Goal: Task Accomplishment & Management: Use online tool/utility

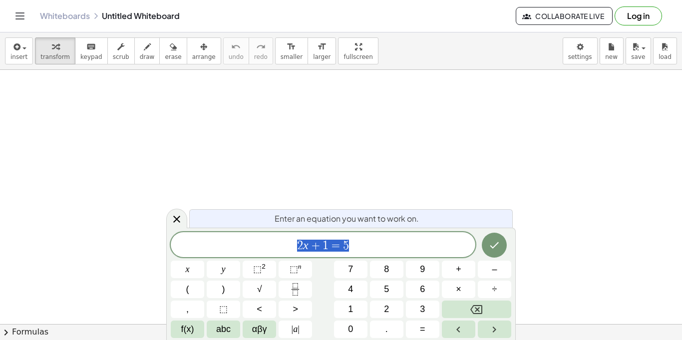
scroll to position [0, 0]
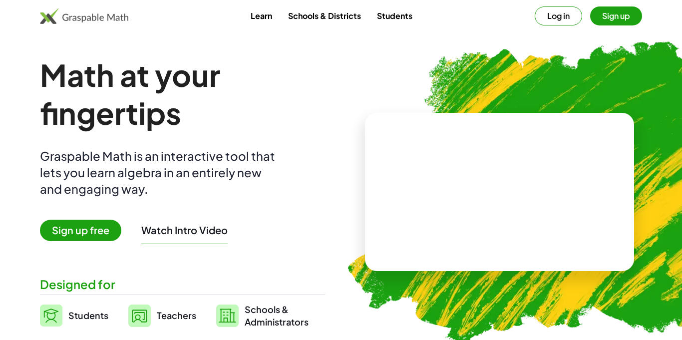
click at [282, 232] on div "Math at your fingertips Graspable Math is an interactive tool that lets you lea…" at bounding box center [182, 192] width 285 height 272
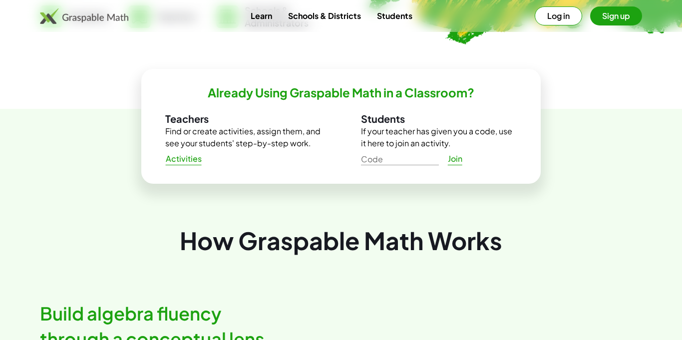
scroll to position [300, 0]
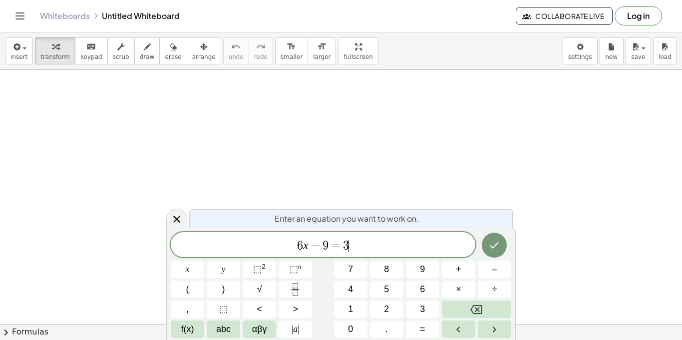
scroll to position [4, 0]
click at [474, 246] on span "6 x − 9 = 3 x ​" at bounding box center [323, 246] width 305 height 14
click at [504, 243] on button "Done" at bounding box center [494, 245] width 25 height 25
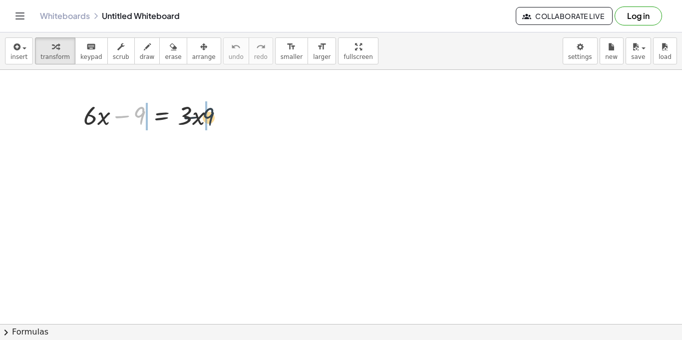
drag, startPoint x: 139, startPoint y: 118, endPoint x: 259, endPoint y: 107, distance: 120.8
drag, startPoint x: 137, startPoint y: 118, endPoint x: 217, endPoint y: 124, distance: 80.1
click at [217, 124] on div at bounding box center [152, 115] width 149 height 34
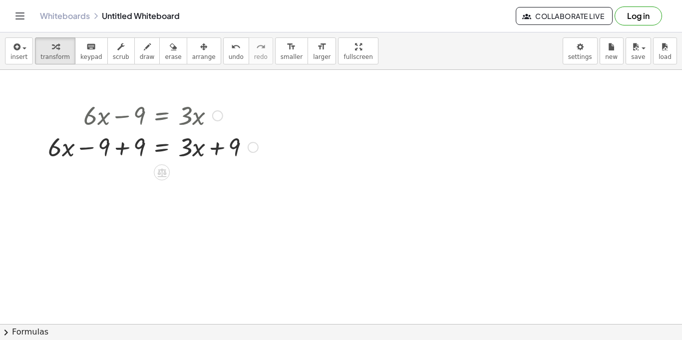
click at [119, 114] on div at bounding box center [153, 115] width 220 height 34
click at [126, 145] on div at bounding box center [153, 149] width 220 height 34
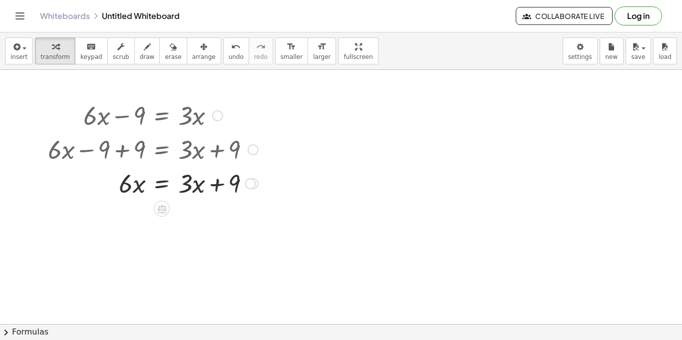
click at [225, 187] on div at bounding box center [153, 183] width 220 height 34
click at [229, 53] on span "undo" at bounding box center [236, 56] width 15 height 7
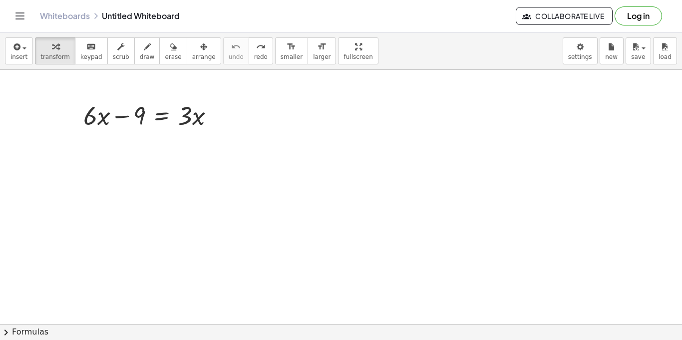
drag, startPoint x: 93, startPoint y: 115, endPoint x: 250, endPoint y: 113, distance: 156.8
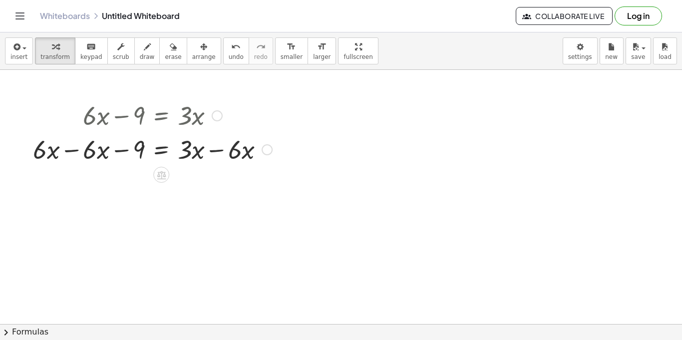
click at [217, 150] on div at bounding box center [152, 149] width 249 height 34
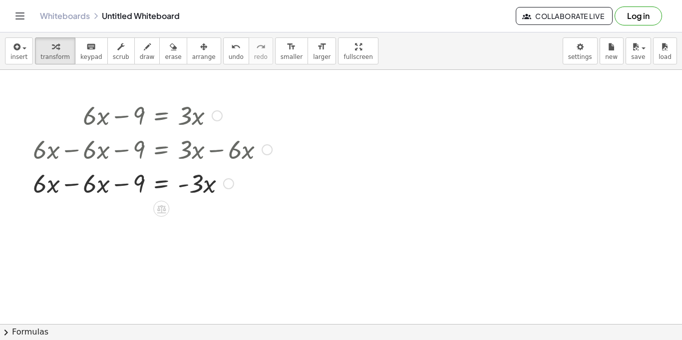
click at [72, 189] on div at bounding box center [152, 183] width 249 height 34
drag, startPoint x: 140, startPoint y: 220, endPoint x: 201, endPoint y: 225, distance: 60.6
click at [201, 225] on div at bounding box center [152, 217] width 249 height 34
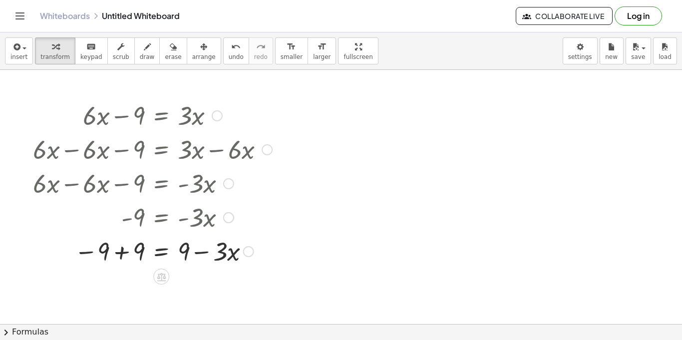
click at [203, 251] on div at bounding box center [152, 251] width 249 height 34
click at [229, 57] on span "undo" at bounding box center [236, 56] width 15 height 7
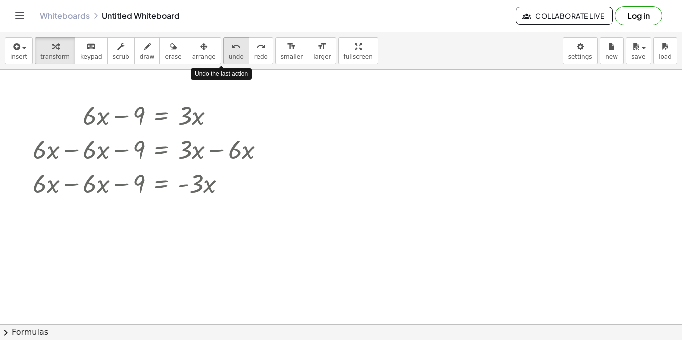
click at [229, 57] on span "undo" at bounding box center [236, 56] width 15 height 7
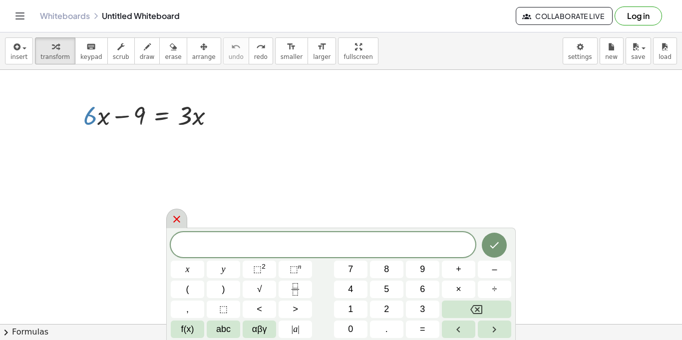
click at [169, 225] on div at bounding box center [176, 218] width 21 height 19
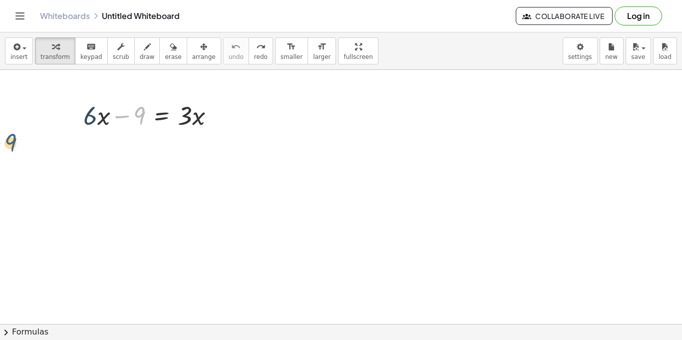
drag, startPoint x: 138, startPoint y: 120, endPoint x: 19, endPoint y: 142, distance: 121.4
drag, startPoint x: 132, startPoint y: 117, endPoint x: 68, endPoint y: 116, distance: 63.4
click at [68, 116] on div "− 9 + · 6 · x − 9 = · 3 · x" at bounding box center [149, 114] width 162 height 39
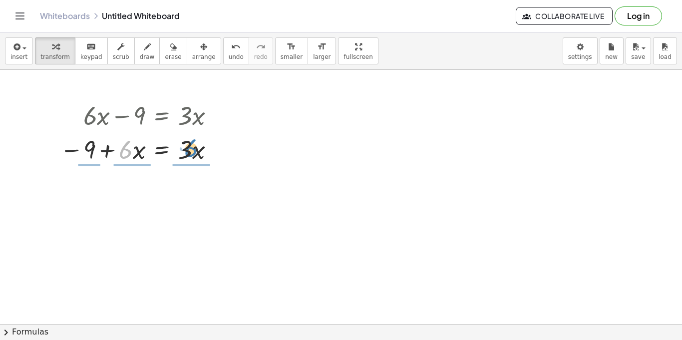
drag, startPoint x: 128, startPoint y: 146, endPoint x: 192, endPoint y: 145, distance: 63.9
click at [192, 145] on div at bounding box center [141, 149] width 172 height 34
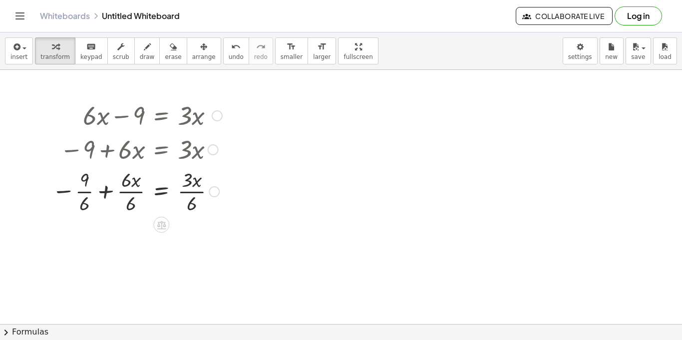
click at [127, 196] on div at bounding box center [137, 191] width 180 height 50
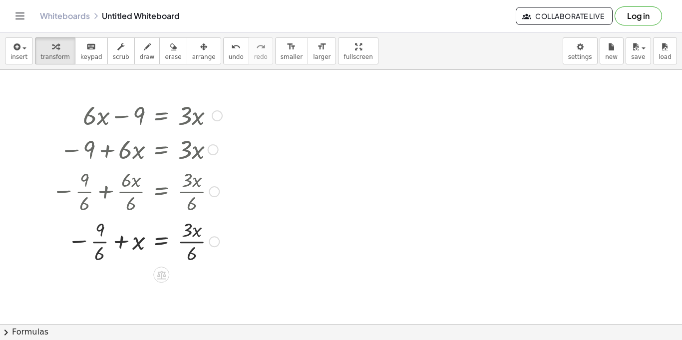
click at [99, 239] on div at bounding box center [137, 241] width 180 height 50
click at [191, 247] on div at bounding box center [137, 241] width 180 height 50
drag, startPoint x: 101, startPoint y: 248, endPoint x: 85, endPoint y: 243, distance: 16.3
click at [85, 243] on div at bounding box center [137, 241] width 180 height 50
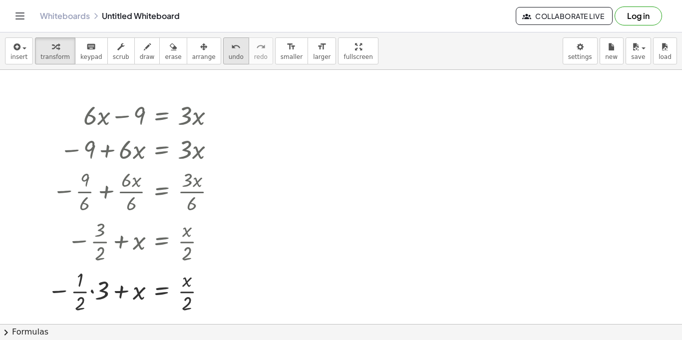
click at [231, 49] on icon "undo" at bounding box center [235, 47] width 9 height 12
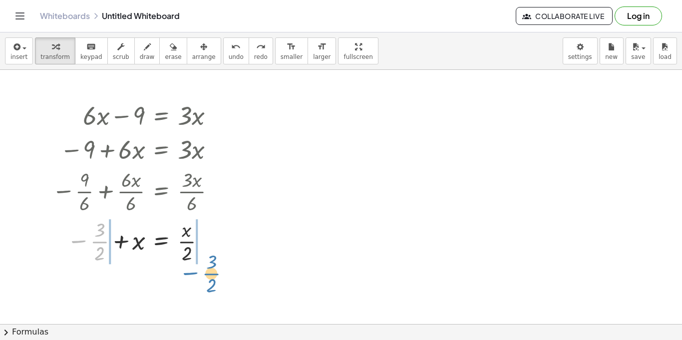
drag, startPoint x: 99, startPoint y: 246, endPoint x: 210, endPoint y: 272, distance: 114.5
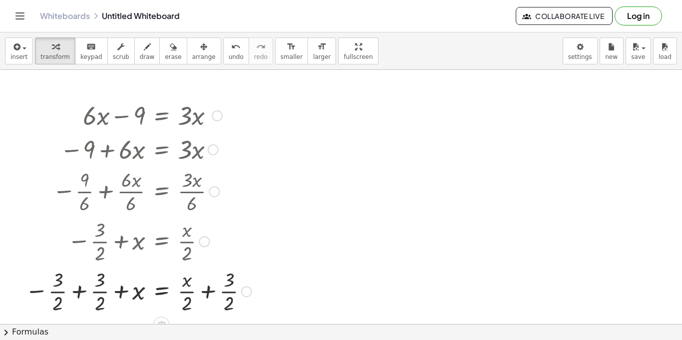
click at [205, 289] on div at bounding box center [138, 291] width 237 height 50
click at [198, 282] on div at bounding box center [131, 291] width 222 height 50
click at [201, 281] on div at bounding box center [131, 291] width 222 height 50
click at [79, 287] on div at bounding box center [131, 291] width 222 height 50
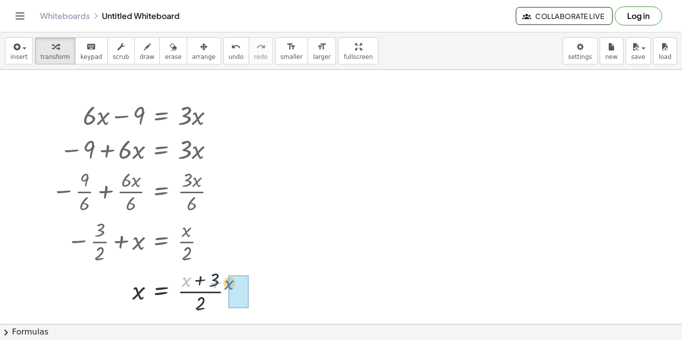
drag, startPoint x: 190, startPoint y: 285, endPoint x: 244, endPoint y: 292, distance: 54.0
click at [210, 296] on div at bounding box center [154, 291] width 214 height 50
click at [199, 306] on div at bounding box center [146, 291] width 199 height 50
drag, startPoint x: 219, startPoint y: 287, endPoint x: 247, endPoint y: 299, distance: 30.4
click at [191, 296] on div at bounding box center [154, 291] width 214 height 50
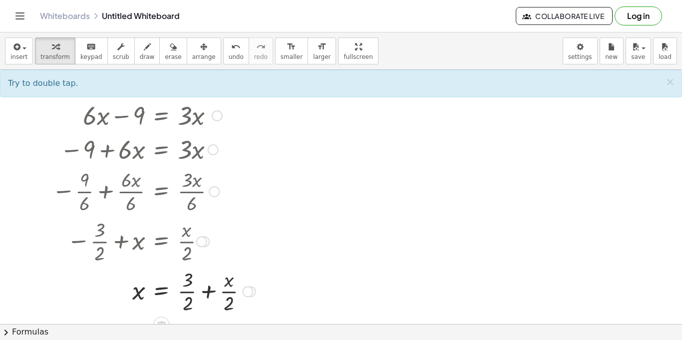
click at [212, 293] on div at bounding box center [154, 291] width 214 height 50
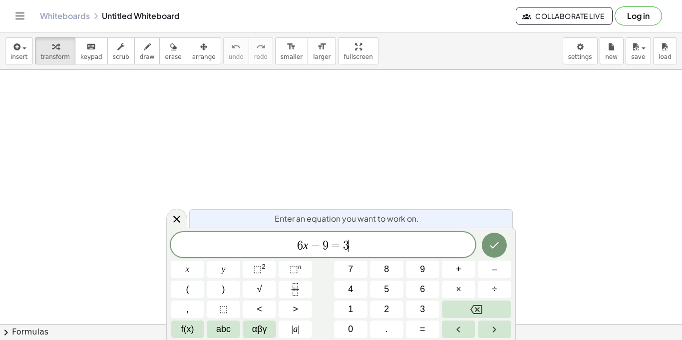
scroll to position [4, 0]
click at [204, 261] on div at bounding box center [187, 269] width 33 height 17
click at [500, 242] on button "Done" at bounding box center [494, 245] width 25 height 25
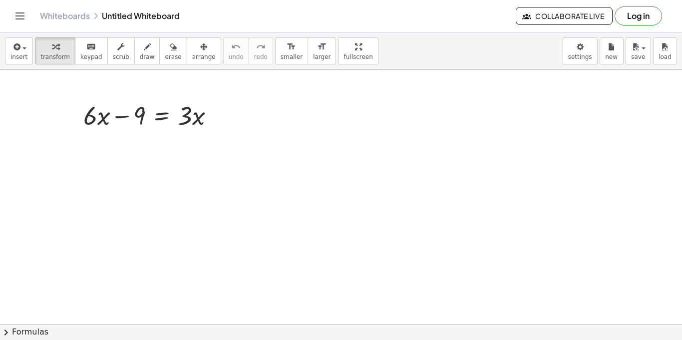
scroll to position [0, 0]
click at [287, 47] on icon "format_size" at bounding box center [291, 47] width 9 height 12
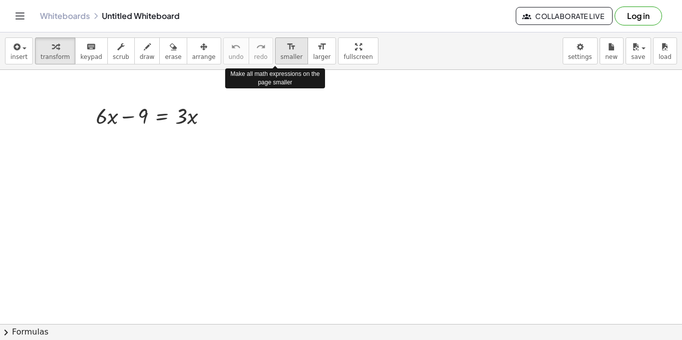
click at [287, 47] on icon "format_size" at bounding box center [291, 47] width 9 height 12
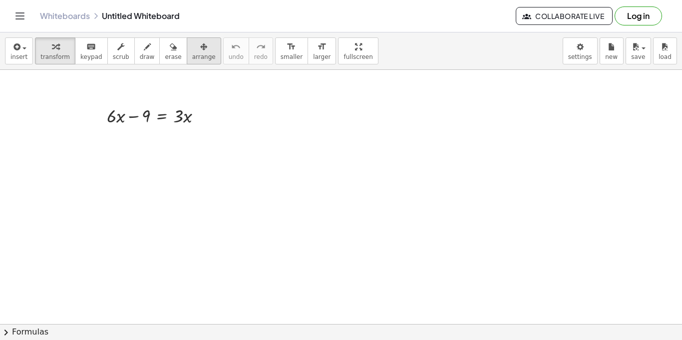
click at [187, 62] on button "arrange" at bounding box center [204, 50] width 34 height 27
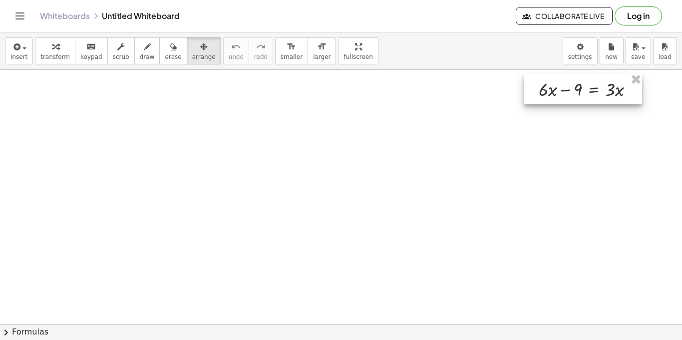
drag, startPoint x: 186, startPoint y: 119, endPoint x: 616, endPoint y: 92, distance: 431.4
click at [616, 92] on div at bounding box center [583, 88] width 118 height 30
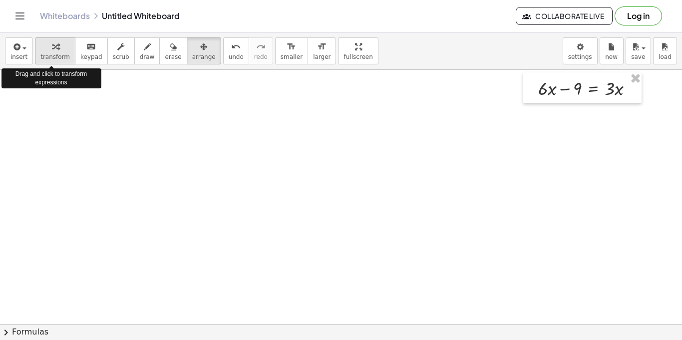
click at [56, 44] on div "button" at bounding box center [54, 46] width 29 height 12
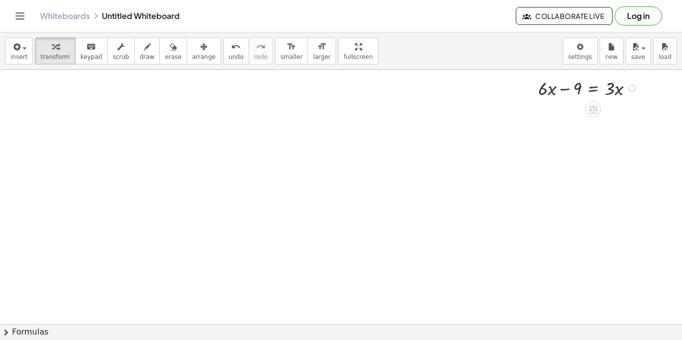
click at [570, 89] on div at bounding box center [589, 87] width 113 height 25
drag, startPoint x: 578, startPoint y: 91, endPoint x: 636, endPoint y: 90, distance: 57.9
click at [636, 90] on div at bounding box center [589, 87] width 113 height 25
click at [566, 110] on div at bounding box center [589, 112] width 162 height 25
click at [630, 139] on div at bounding box center [589, 137] width 162 height 25
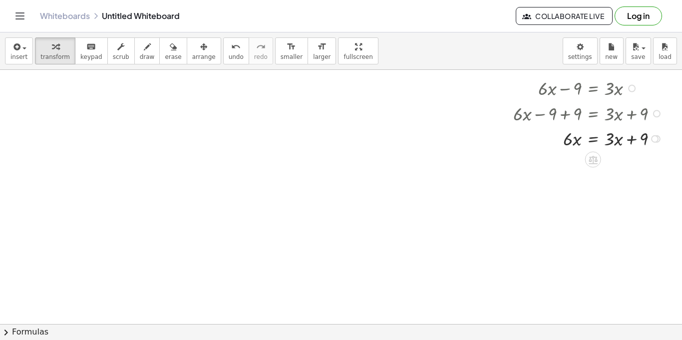
click at [631, 140] on div at bounding box center [589, 137] width 162 height 25
click at [231, 49] on icon "undo" at bounding box center [235, 47] width 9 height 12
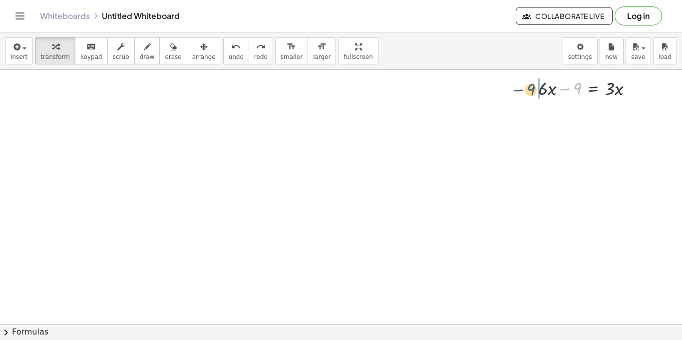
drag, startPoint x: 577, startPoint y: 88, endPoint x: 526, endPoint y: 93, distance: 51.1
click at [526, 93] on div "− 9 + · 6 · x − 9 = · 3 · x" at bounding box center [582, 87] width 118 height 30
click at [594, 131] on icon at bounding box center [593, 134] width 9 height 8
click at [575, 136] on span "−" at bounding box center [573, 134] width 6 height 14
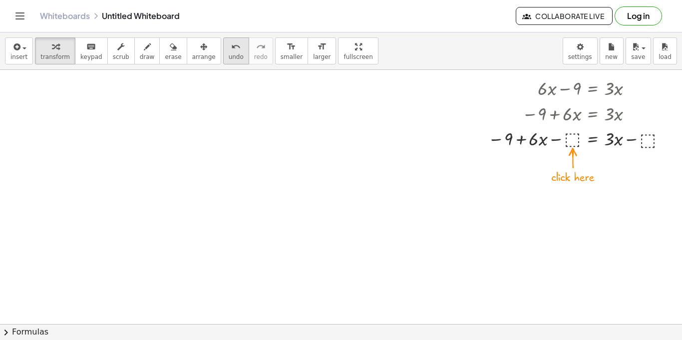
click at [223, 53] on button "undo undo" at bounding box center [236, 50] width 26 height 27
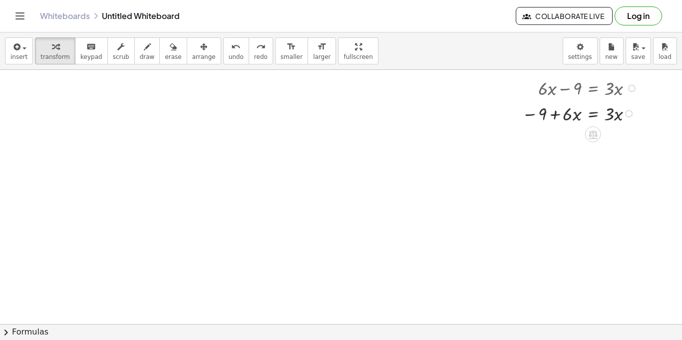
click at [559, 111] on div at bounding box center [581, 112] width 129 height 25
click at [231, 45] on icon "undo" at bounding box center [235, 47] width 9 height 12
click at [594, 111] on icon at bounding box center [593, 109] width 10 height 10
click at [636, 109] on icon at bounding box center [633, 109] width 9 height 9
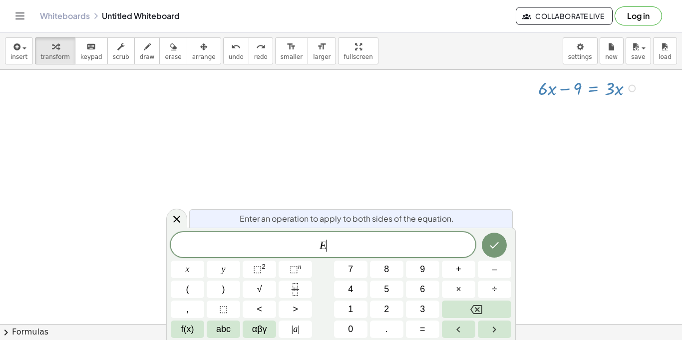
scroll to position [5, 0]
click at [180, 217] on icon at bounding box center [177, 219] width 12 height 12
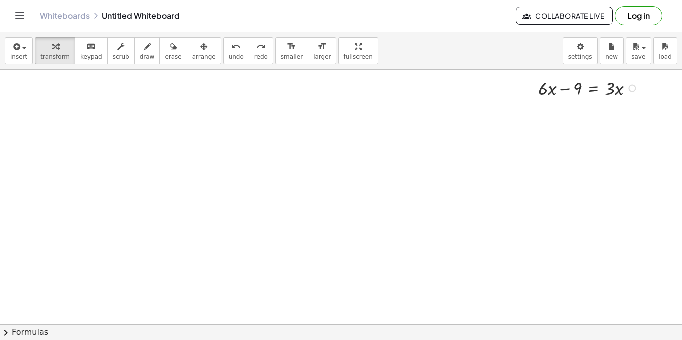
click at [76, 15] on link "Whiteboards" at bounding box center [65, 16] width 50 height 10
click at [16, 16] on icon "Toggle navigation" at bounding box center [20, 16] width 12 height 12
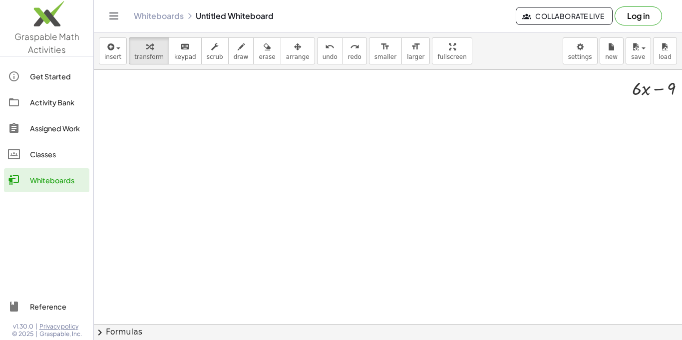
click at [108, 16] on icon "Toggle navigation" at bounding box center [114, 16] width 12 height 12
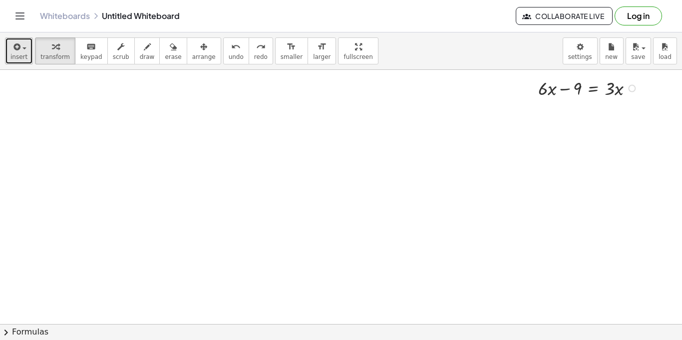
click at [25, 40] on div "button" at bounding box center [18, 46] width 17 height 12
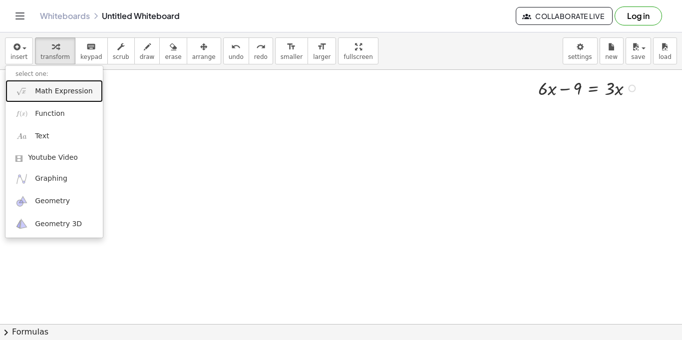
click at [54, 95] on span "Math Expression" at bounding box center [63, 91] width 57 height 10
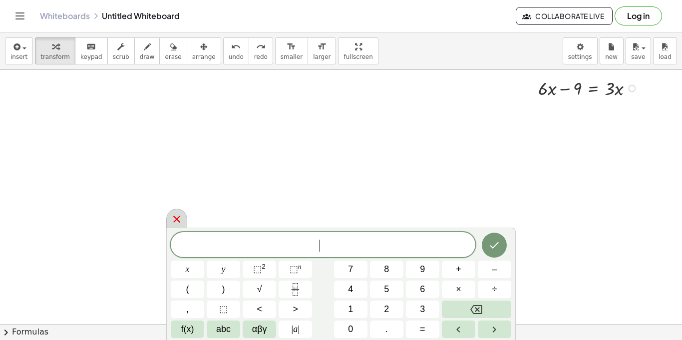
click at [176, 220] on icon at bounding box center [177, 219] width 12 height 12
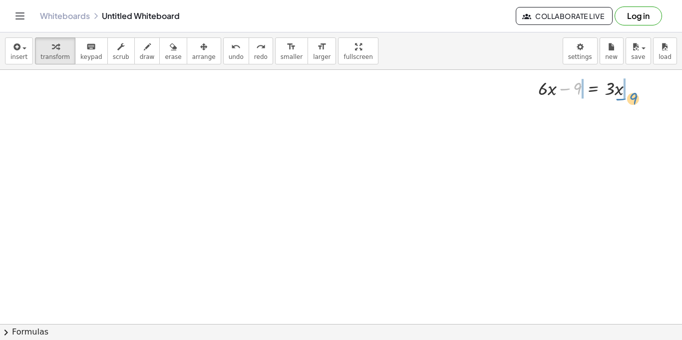
drag, startPoint x: 572, startPoint y: 94, endPoint x: 622, endPoint y: 102, distance: 50.1
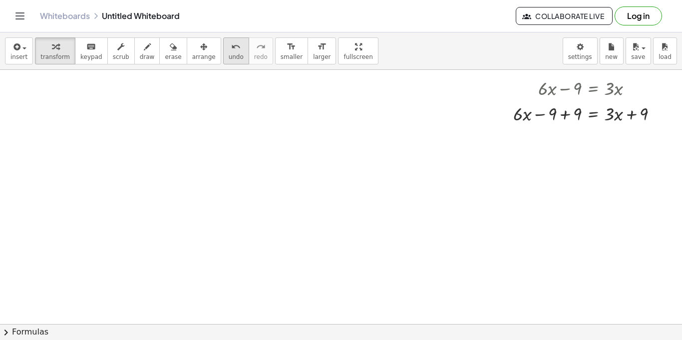
click at [229, 58] on span "undo" at bounding box center [236, 56] width 15 height 7
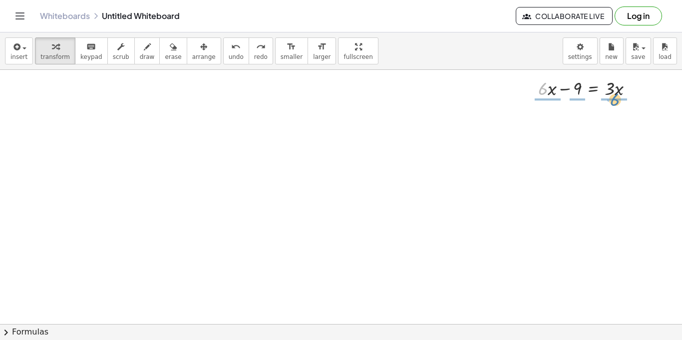
drag, startPoint x: 546, startPoint y: 91, endPoint x: 620, endPoint y: 103, distance: 75.0
click at [549, 130] on div at bounding box center [587, 121] width 119 height 36
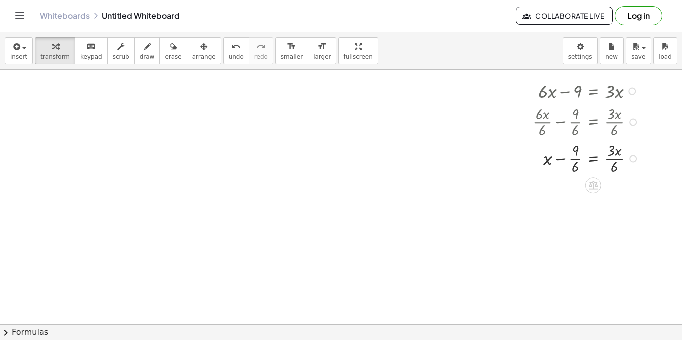
click at [616, 170] on div at bounding box center [587, 158] width 119 height 36
click at [609, 165] on div at bounding box center [587, 158] width 119 height 36
click at [577, 161] on div at bounding box center [587, 158] width 119 height 36
drag, startPoint x: 574, startPoint y: 163, endPoint x: 621, endPoint y: 163, distance: 46.5
click at [621, 163] on div at bounding box center [587, 158] width 119 height 36
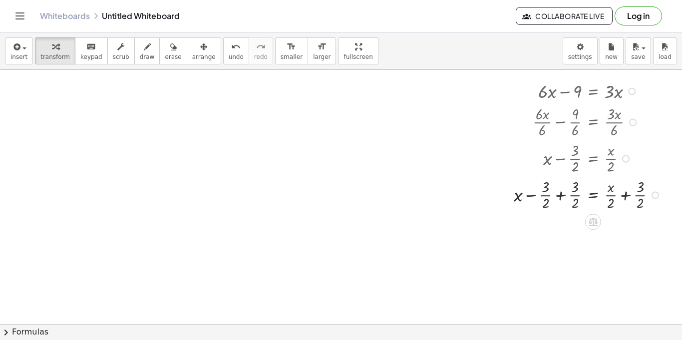
click at [620, 196] on div at bounding box center [589, 194] width 160 height 36
click at [563, 233] on div at bounding box center [589, 231] width 160 height 36
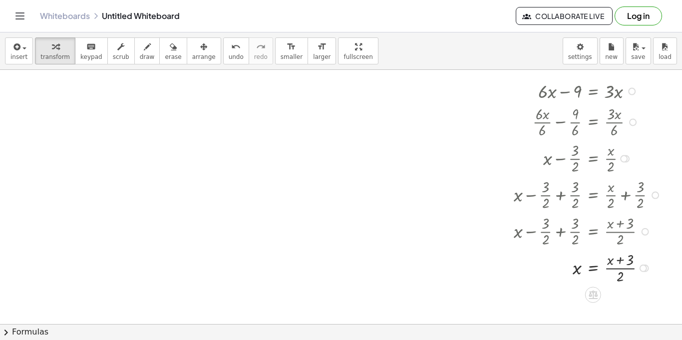
click at [620, 264] on div at bounding box center [589, 267] width 160 height 36
click at [619, 258] on div at bounding box center [589, 267] width 160 height 36
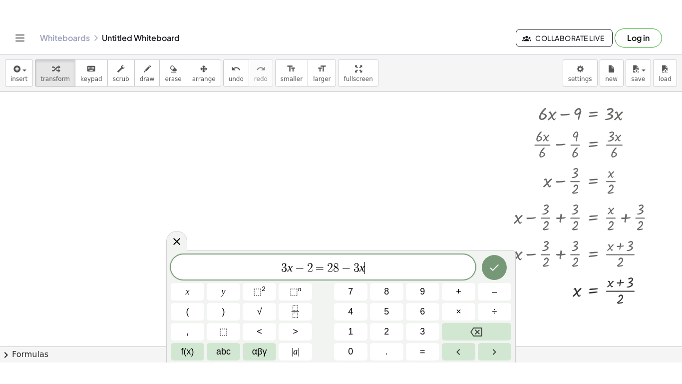
scroll to position [10, 0]
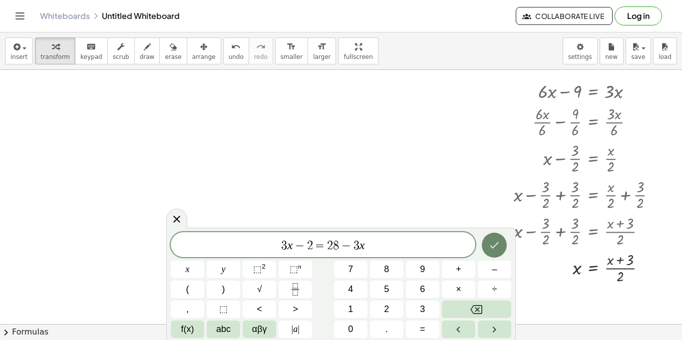
click at [492, 239] on icon "Done" at bounding box center [494, 245] width 12 height 12
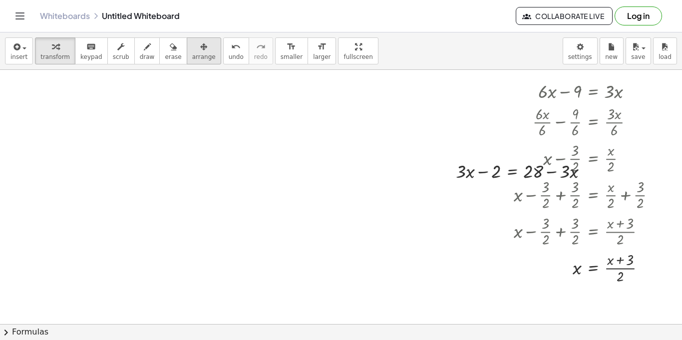
click at [192, 41] on div "button" at bounding box center [203, 46] width 23 height 12
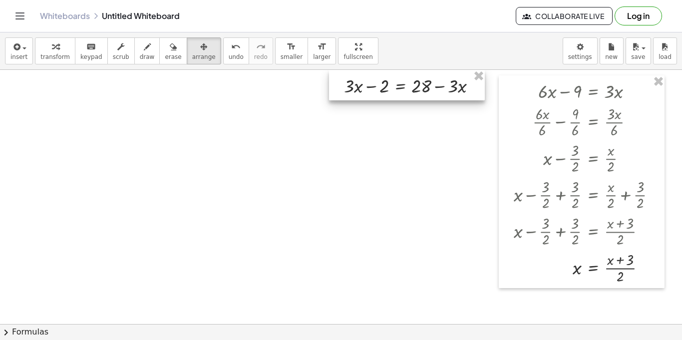
drag, startPoint x: 468, startPoint y: 178, endPoint x: 358, endPoint y: 84, distance: 144.5
click at [358, 84] on div at bounding box center [407, 85] width 156 height 30
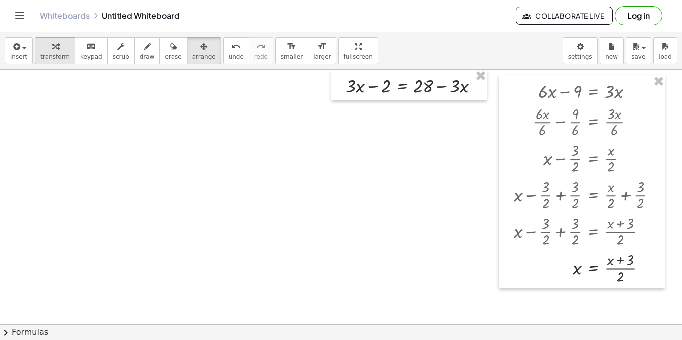
click at [58, 47] on div "button" at bounding box center [54, 46] width 29 height 12
click at [386, 90] on div at bounding box center [416, 84] width 150 height 25
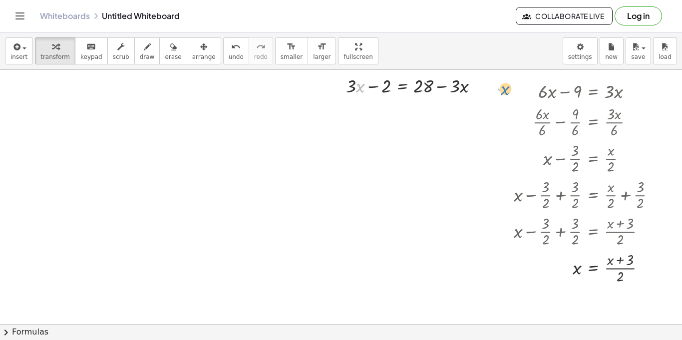
drag, startPoint x: 357, startPoint y: 85, endPoint x: 502, endPoint y: 87, distance: 145.4
drag, startPoint x: 348, startPoint y: 88, endPoint x: 485, endPoint y: 84, distance: 137.9
click at [485, 84] on div at bounding box center [416, 84] width 150 height 25
click at [333, 85] on div at bounding box center [416, 84] width 221 height 25
click at [473, 91] on div at bounding box center [448, 84] width 158 height 25
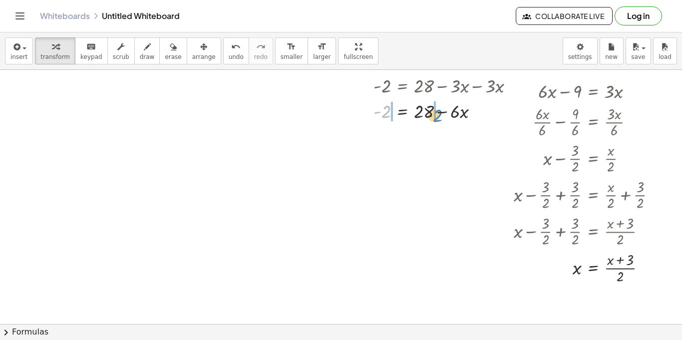
drag, startPoint x: 384, startPoint y: 118, endPoint x: 432, endPoint y: 122, distance: 48.6
click at [432, 122] on div at bounding box center [448, 110] width 158 height 25
click at [438, 118] on div at bounding box center [430, 110] width 193 height 25
click at [373, 112] on div at bounding box center [430, 110] width 193 height 25
click at [229, 54] on span "undo" at bounding box center [236, 56] width 15 height 7
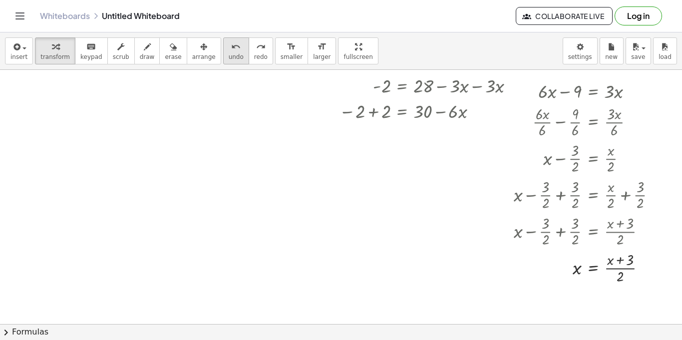
click at [229, 54] on span "undo" at bounding box center [236, 56] width 15 height 7
click at [232, 61] on button "undo undo" at bounding box center [236, 50] width 26 height 27
drag, startPoint x: 426, startPoint y: 111, endPoint x: 365, endPoint y: 106, distance: 60.6
click at [365, 106] on div "+ · 3 · x − 2 = + 28 − · 3 · x + · 3 · x − · 3 · x − 2 = + 28 − · 3 · x − · 3 ·…" at bounding box center [441, 97] width 164 height 55
click at [376, 106] on div at bounding box center [425, 110] width 203 height 25
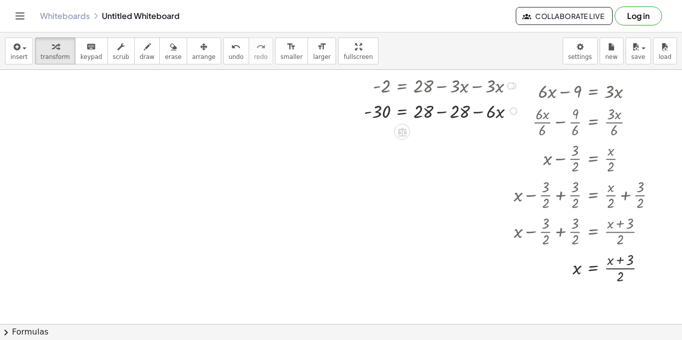
click at [444, 115] on div at bounding box center [443, 110] width 168 height 25
drag, startPoint x: 377, startPoint y: 113, endPoint x: 361, endPoint y: 112, distance: 16.5
click at [361, 112] on div "+ · 3 · x − 2 = + 28 − · 3 · x + · 3 · x − · 3 · x − 2 = + 28 − · 3 · x − · 3 ·…" at bounding box center [435, 97] width 173 height 55
drag, startPoint x: 426, startPoint y: 110, endPoint x: 385, endPoint y: 125, distance: 43.9
click at [430, 115] on div at bounding box center [442, 110] width 169 height 36
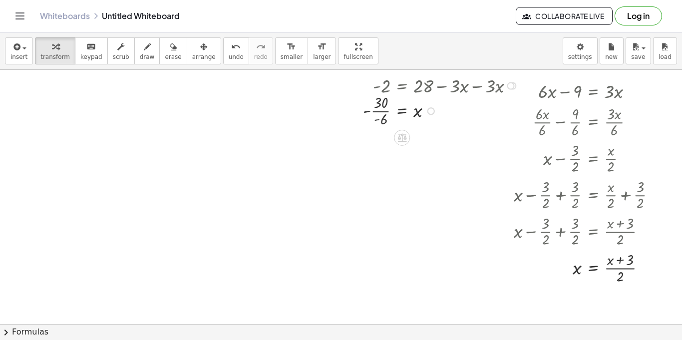
click at [375, 114] on div at bounding box center [442, 110] width 169 height 36
click at [387, 109] on div at bounding box center [442, 110] width 169 height 36
click at [386, 111] on div at bounding box center [444, 110] width 166 height 24
click at [386, 111] on div at bounding box center [448, 110] width 158 height 24
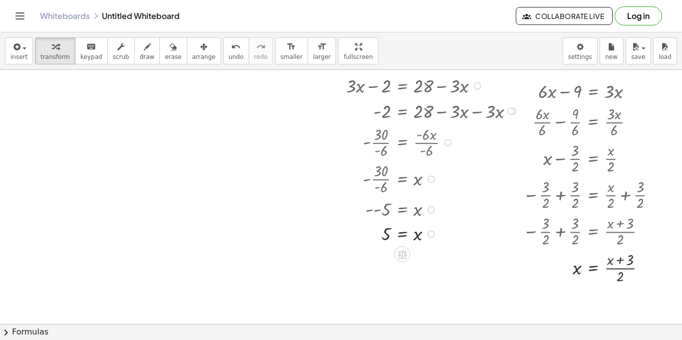
drag, startPoint x: 432, startPoint y: 114, endPoint x: 450, endPoint y: 267, distance: 153.9
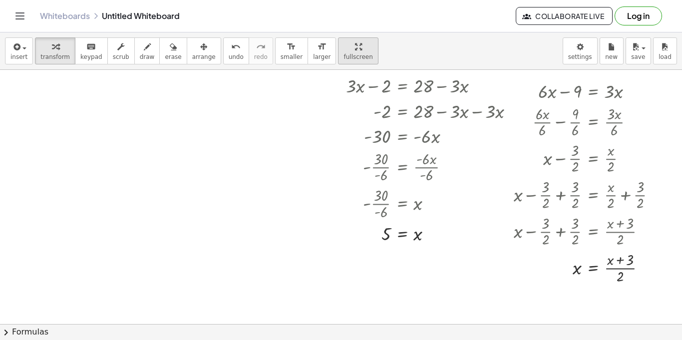
click at [355, 43] on icon "button" at bounding box center [358, 47] width 7 height 12
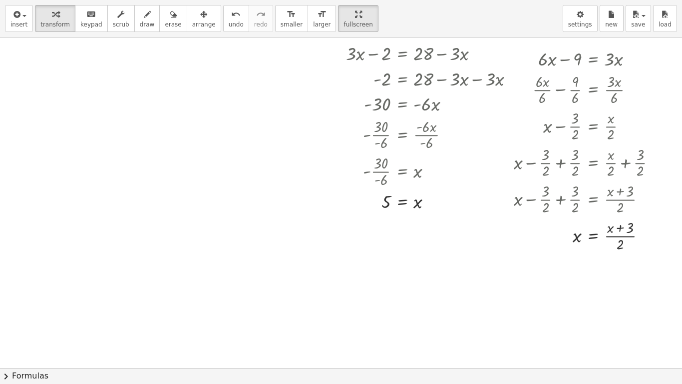
click at [185, 56] on div at bounding box center [341, 367] width 682 height 660
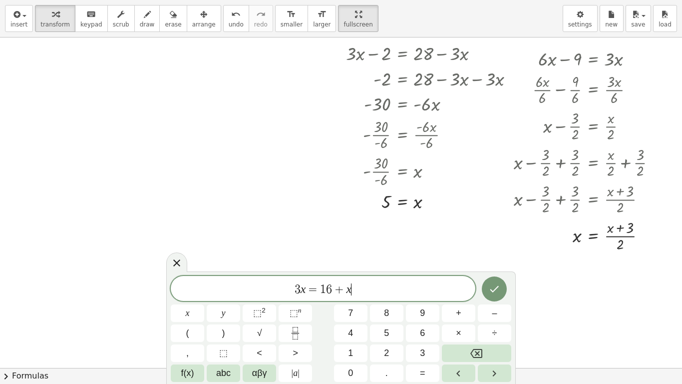
scroll to position [3, 0]
click at [498, 282] on button "Done" at bounding box center [494, 288] width 25 height 25
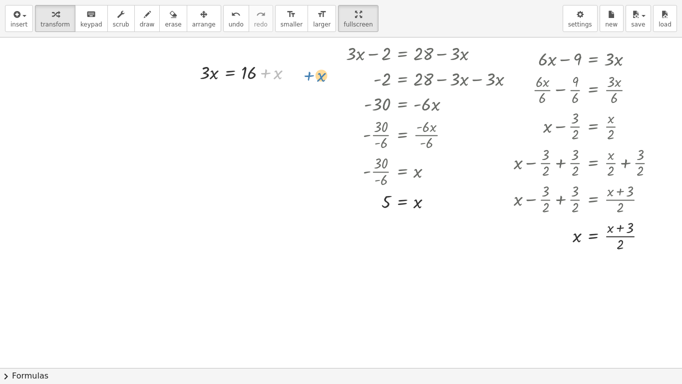
drag, startPoint x: 278, startPoint y: 79, endPoint x: 286, endPoint y: 81, distance: 8.4
click at [286, 81] on div at bounding box center [250, 71] width 110 height 25
click at [252, 71] on div at bounding box center [250, 71] width 110 height 25
drag, startPoint x: 204, startPoint y: 71, endPoint x: 301, endPoint y: 70, distance: 96.4
click at [301, 70] on div at bounding box center [250, 71] width 110 height 25
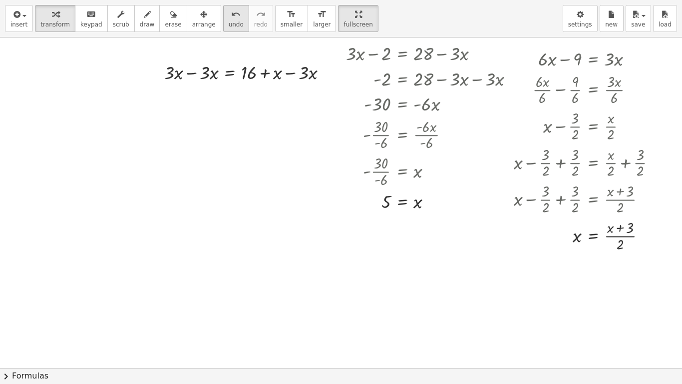
click at [229, 19] on div "undo" at bounding box center [236, 14] width 15 height 12
drag, startPoint x: 279, startPoint y: 75, endPoint x: 190, endPoint y: 73, distance: 89.4
click at [190, 73] on div "+ x · 3 · x = + 16 + x" at bounding box center [243, 71] width 116 height 30
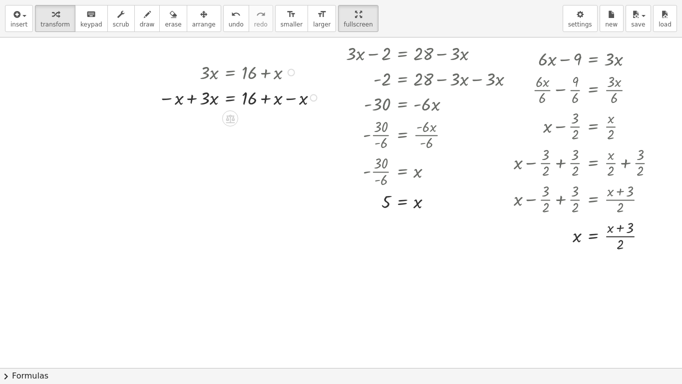
click at [196, 98] on div at bounding box center [240, 96] width 174 height 25
click at [285, 120] on div at bounding box center [241, 121] width 177 height 25
click at [199, 153] on div at bounding box center [241, 147] width 177 height 25
drag, startPoint x: 205, startPoint y: 152, endPoint x: 246, endPoint y: 173, distance: 46.2
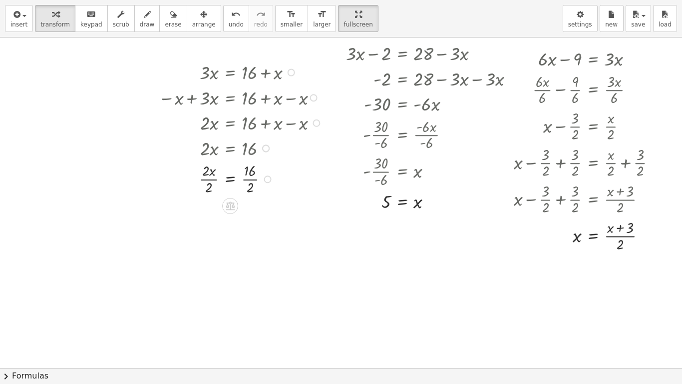
click at [205, 177] on div at bounding box center [241, 178] width 177 height 36
click at [251, 212] on div at bounding box center [241, 214] width 177 height 36
click at [251, 218] on div at bounding box center [241, 214] width 177 height 36
click at [24, 68] on div at bounding box center [341, 367] width 682 height 660
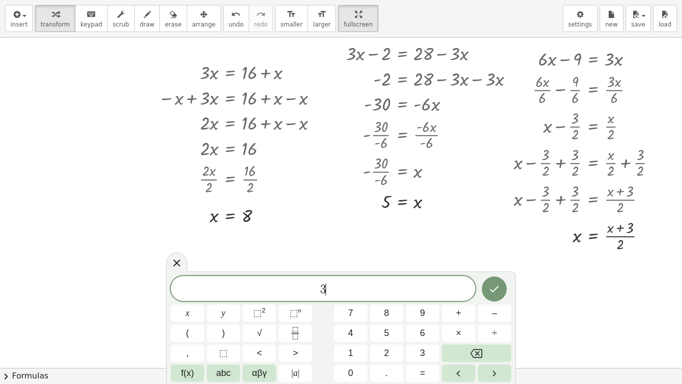
scroll to position [4, 0]
click at [487, 280] on button "Done" at bounding box center [494, 287] width 25 height 25
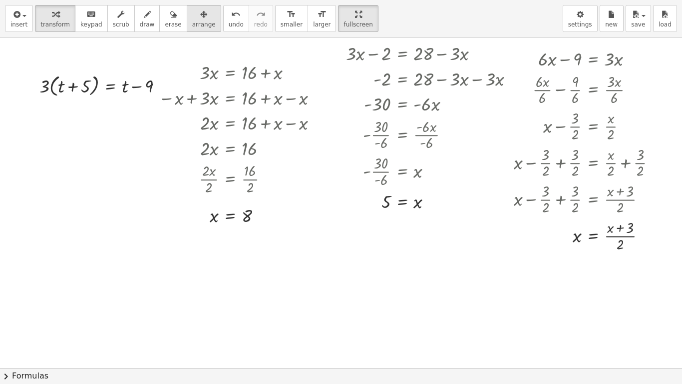
click at [201, 21] on span "arrange" at bounding box center [203, 24] width 23 height 7
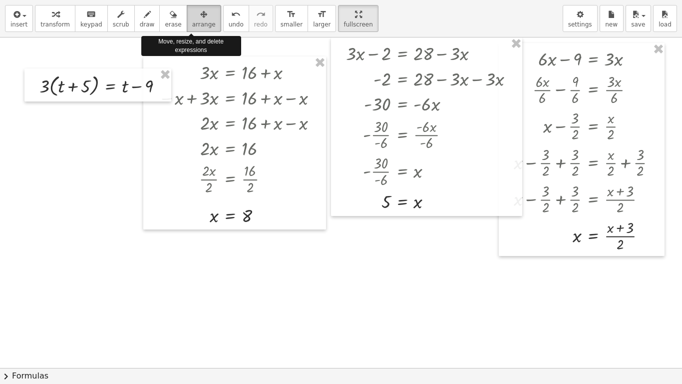
click at [201, 21] on span "arrange" at bounding box center [203, 24] width 23 height 7
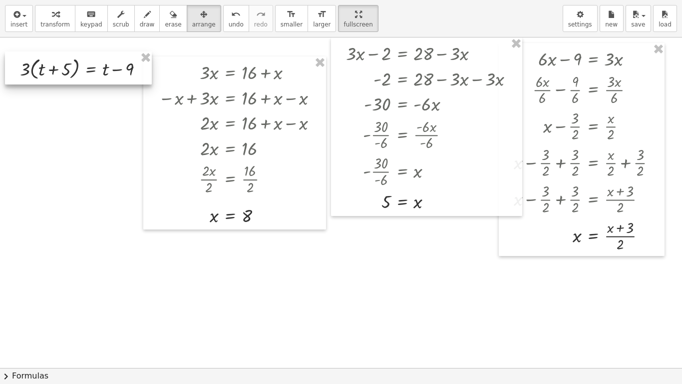
drag, startPoint x: 128, startPoint y: 90, endPoint x: 109, endPoint y: 74, distance: 25.2
click at [109, 74] on div at bounding box center [78, 67] width 147 height 33
click at [45, 19] on div "button" at bounding box center [54, 14] width 29 height 12
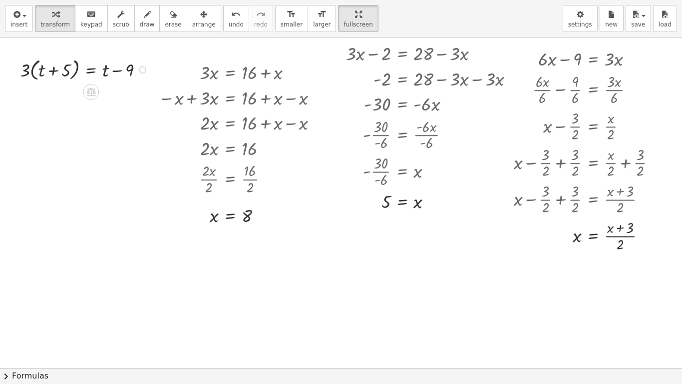
click at [40, 69] on div at bounding box center [85, 69] width 141 height 28
click at [35, 81] on div at bounding box center [85, 69] width 141 height 28
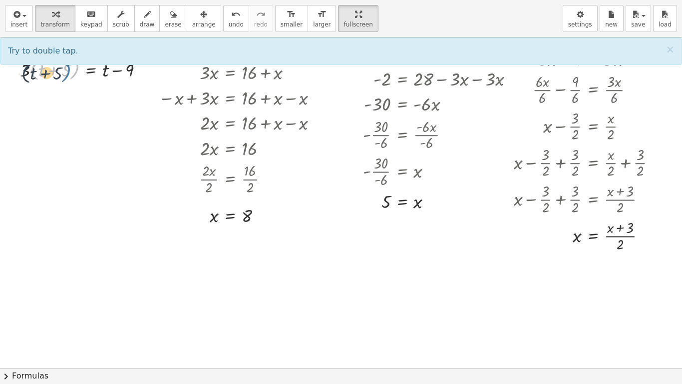
click at [71, 67] on div at bounding box center [85, 69] width 141 height 28
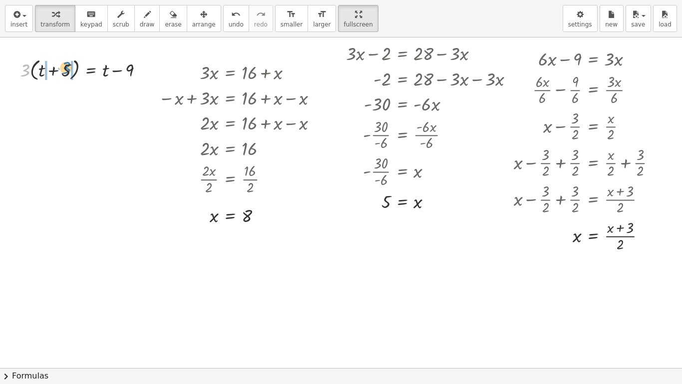
drag, startPoint x: 27, startPoint y: 74, endPoint x: 67, endPoint y: 72, distance: 40.5
click at [67, 72] on div at bounding box center [85, 69] width 141 height 28
click at [69, 71] on div at bounding box center [87, 68] width 138 height 25
drag, startPoint x: 43, startPoint y: 68, endPoint x: 30, endPoint y: 70, distance: 13.6
click at [30, 70] on div "· 3 · ( + t + 5 ) = + t − 9 + · t · 3 + · 5 · 3 = + t − 9 · 3 + t + = + t − 9 ·…" at bounding box center [84, 69] width 136 height 30
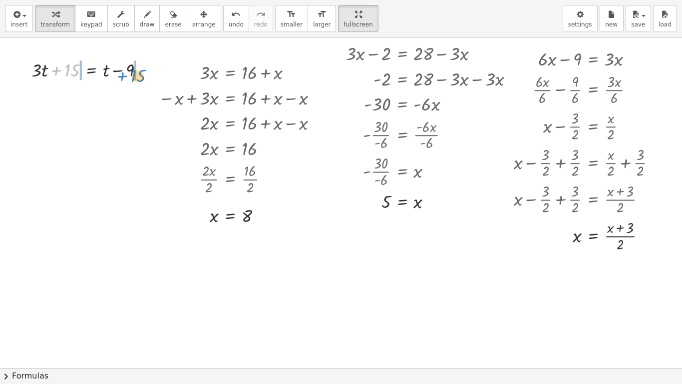
drag, startPoint x: 75, startPoint y: 71, endPoint x: 142, endPoint y: 77, distance: 66.7
click at [142, 77] on div at bounding box center [91, 68] width 130 height 25
click at [152, 73] on div at bounding box center [107, 68] width 194 height 25
click at [74, 72] on div at bounding box center [96, 68] width 173 height 25
click at [74, 72] on div at bounding box center [70, 69] width 15 height 30
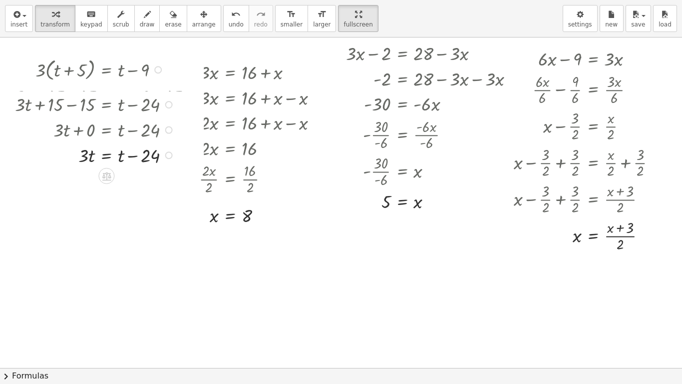
drag, startPoint x: 167, startPoint y: 72, endPoint x: 141, endPoint y: 172, distance: 103.1
click at [141, 172] on div "+ · 6 · x − 9 = · 3 · x + · 6 · x · 6 − · 9 · 6 = · 3 · x · 6 + x − · 9 · 6 = ·…" at bounding box center [341, 367] width 682 height 660
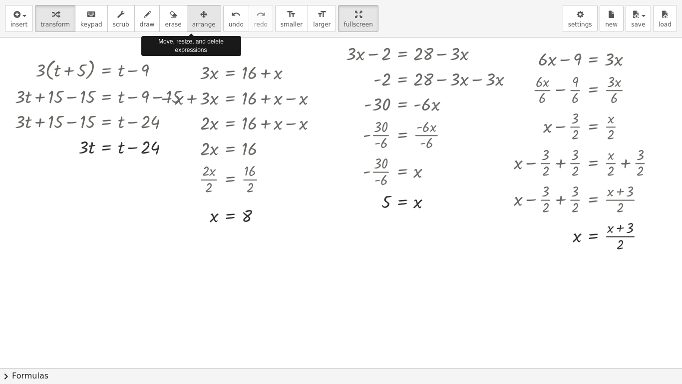
click at [198, 19] on div "button" at bounding box center [203, 14] width 23 height 12
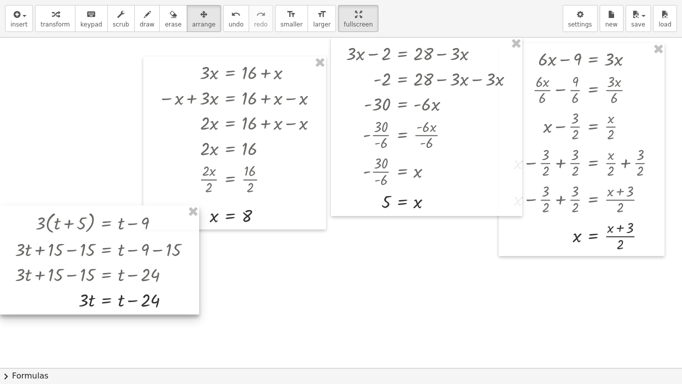
drag, startPoint x: 147, startPoint y: 118, endPoint x: 131, endPoint y: 270, distance: 153.2
click at [131, 270] on div at bounding box center [99, 259] width 199 height 109
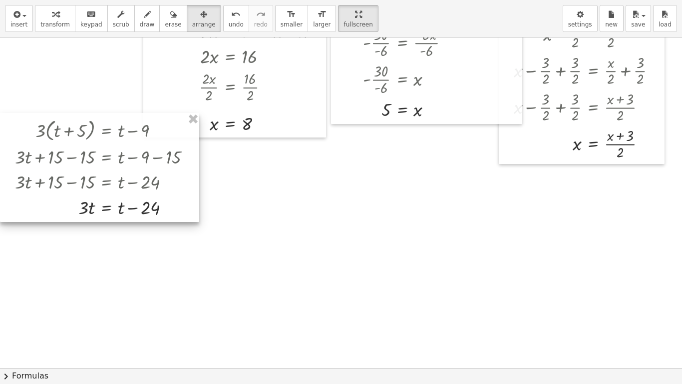
scroll to position [140, 0]
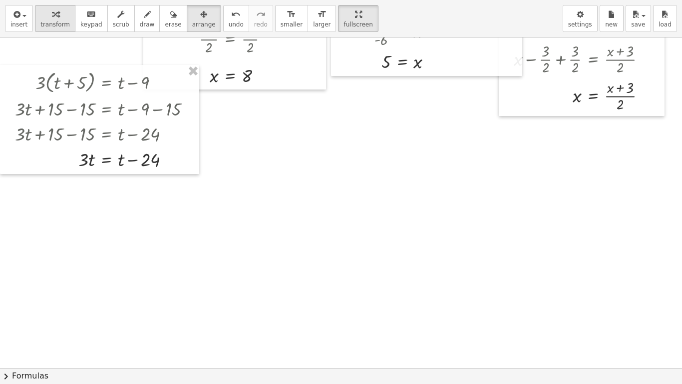
click at [66, 19] on button "transform" at bounding box center [55, 18] width 40 height 27
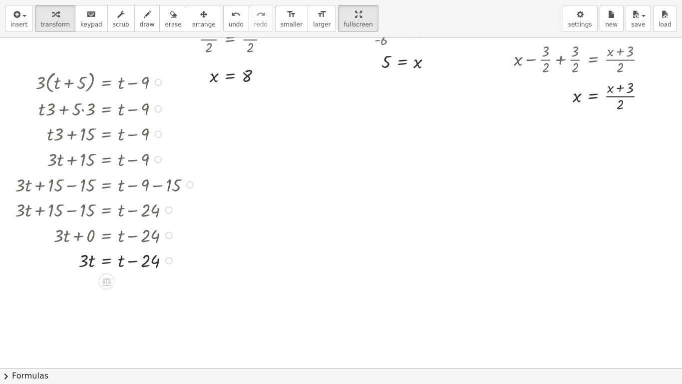
drag, startPoint x: 168, startPoint y: 161, endPoint x: 153, endPoint y: 345, distance: 184.4
click at [153, 340] on div "+ · 6 · x − 9 = · 3 · x + · 6 · x · 6 − · 9 · 6 = · 3 · x · 6 + x − · 9 · 6 = ·…" at bounding box center [341, 228] width 682 height 660
click at [244, 247] on div at bounding box center [341, 228] width 682 height 660
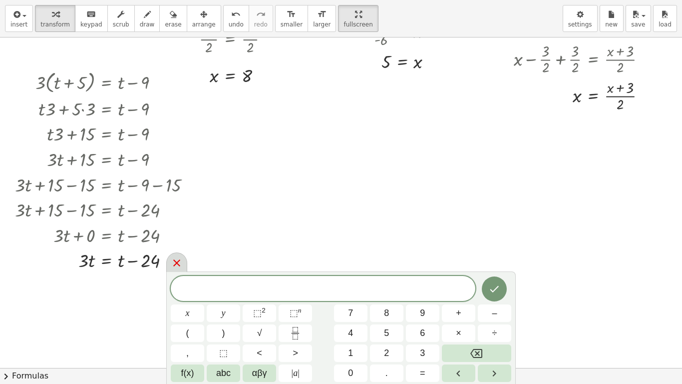
click at [177, 266] on icon at bounding box center [177, 263] width 12 height 12
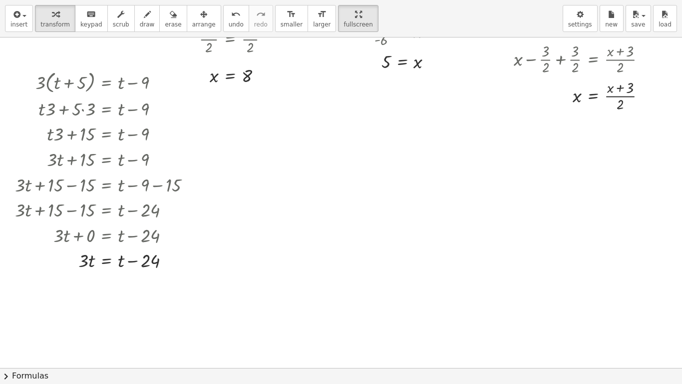
click at [304, 198] on div at bounding box center [341, 228] width 682 height 660
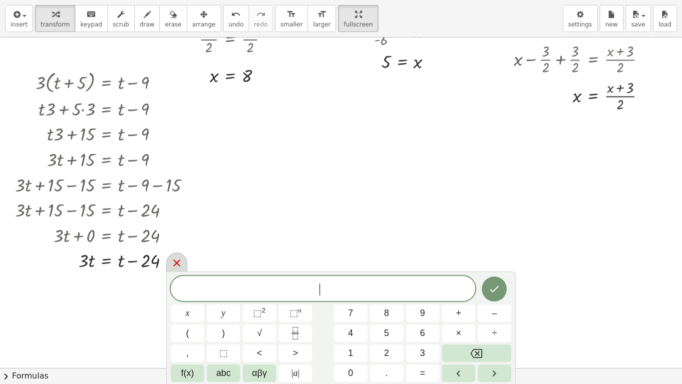
click at [174, 262] on icon at bounding box center [177, 263] width 12 height 12
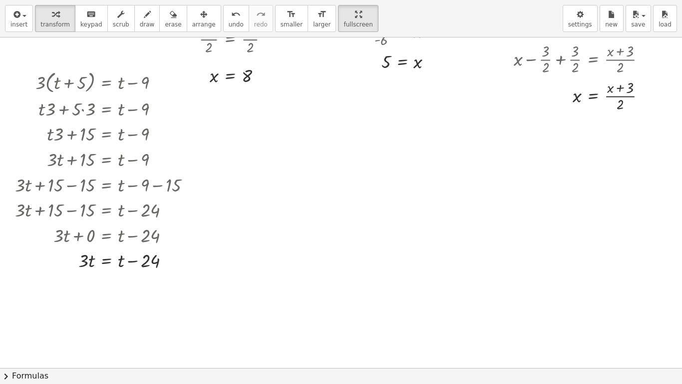
click at [279, 255] on div at bounding box center [341, 228] width 682 height 660
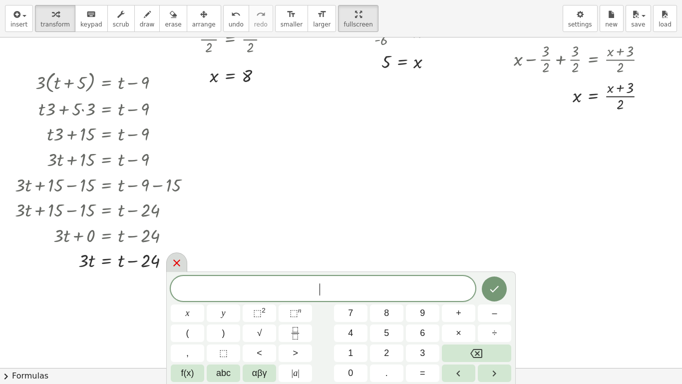
click at [176, 266] on icon at bounding box center [177, 263] width 12 height 12
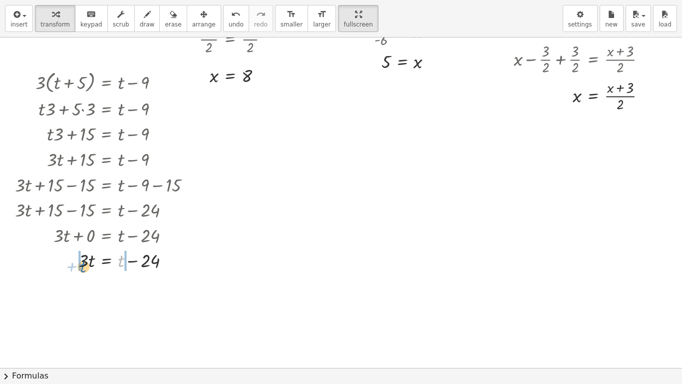
drag, startPoint x: 118, startPoint y: 262, endPoint x: 80, endPoint y: 267, distance: 38.4
click at [80, 267] on div at bounding box center [107, 259] width 194 height 25
click at [68, 289] on div at bounding box center [107, 284] width 194 height 25
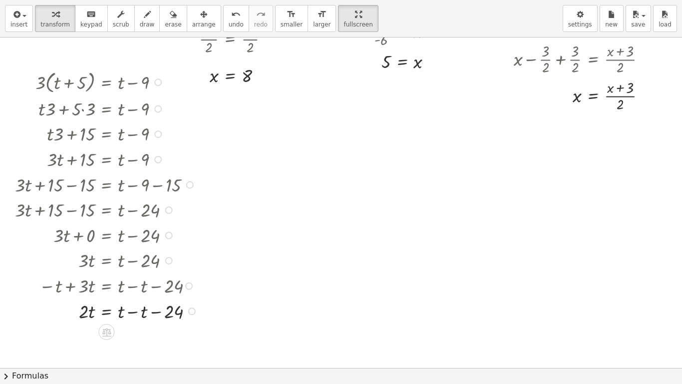
click at [132, 309] on div at bounding box center [108, 310] width 196 height 25
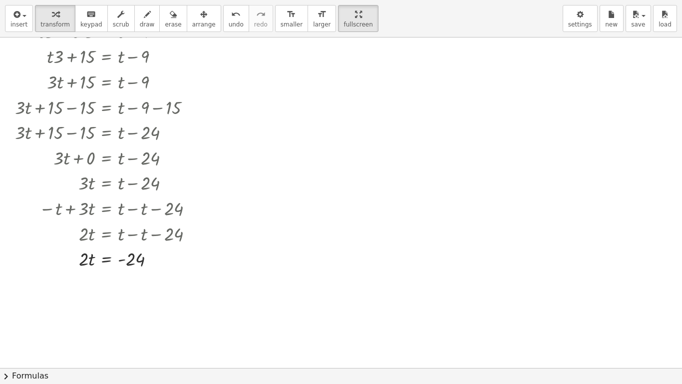
scroll to position [220, 0]
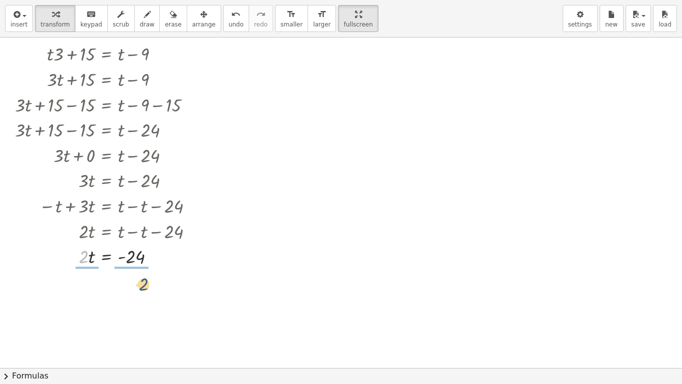
drag, startPoint x: 85, startPoint y: 256, endPoint x: 146, endPoint y: 284, distance: 66.8
click at [84, 295] on div at bounding box center [108, 286] width 196 height 36
click at [133, 323] on div at bounding box center [108, 323] width 196 height 36
click at [133, 323] on div at bounding box center [108, 323] width 196 height 24
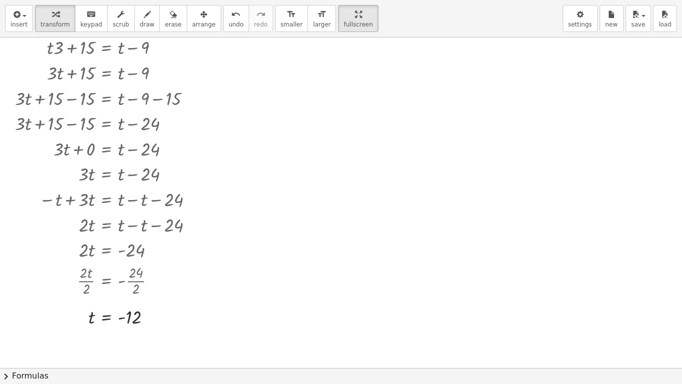
scroll to position [240, 0]
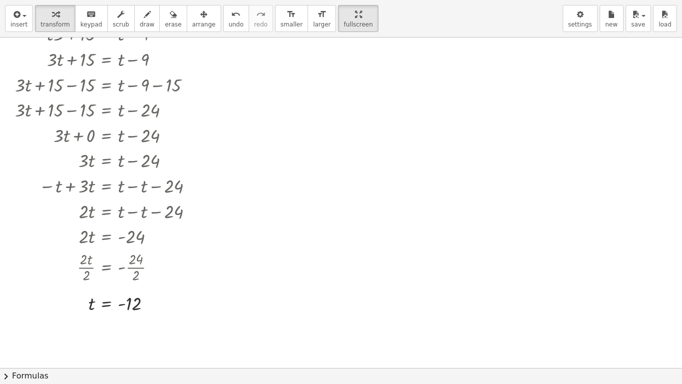
click at [250, 54] on div at bounding box center [341, 128] width 682 height 660
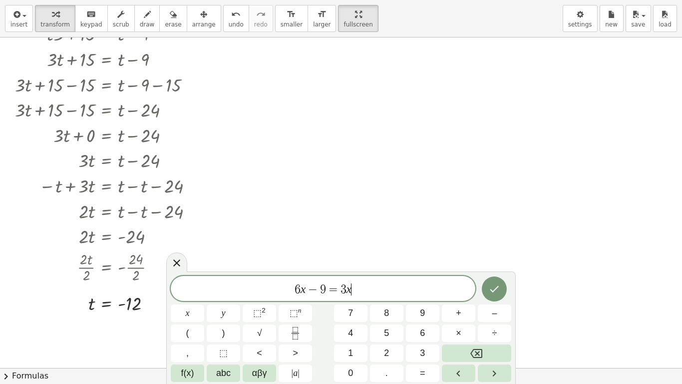
scroll to position [7, 0]
click at [483, 288] on button "Done" at bounding box center [494, 288] width 25 height 25
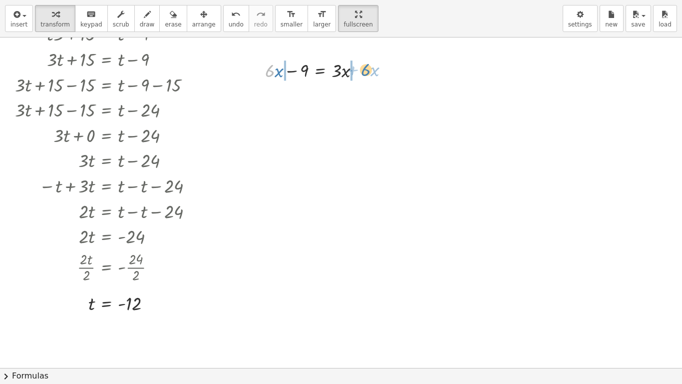
drag, startPoint x: 274, startPoint y: 75, endPoint x: 371, endPoint y: 74, distance: 96.9
click at [371, 74] on div at bounding box center [316, 69] width 113 height 25
click at [260, 102] on div at bounding box center [316, 94] width 183 height 25
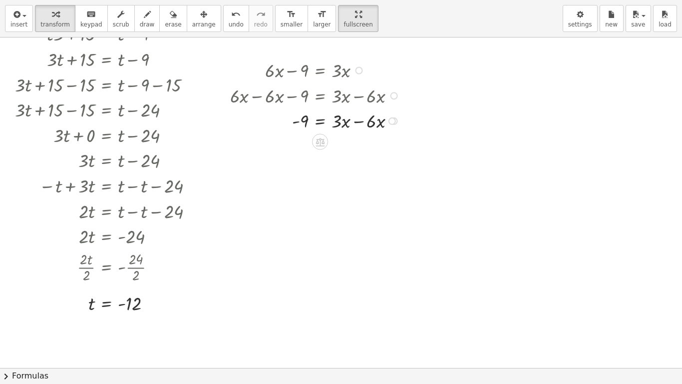
click at [359, 133] on div "+ · 6 · x − 9 = · 3 · x + · 6 · x − · 6 · x − 9 = + · 3 · x − · 6 · x + 0 − 9 =…" at bounding box center [309, 94] width 188 height 81
click at [358, 125] on div at bounding box center [316, 119] width 183 height 25
drag, startPoint x: 305, startPoint y: 145, endPoint x: 350, endPoint y: 182, distance: 58.2
drag, startPoint x: 342, startPoint y: 151, endPoint x: 305, endPoint y: 165, distance: 39.5
click at [340, 170] on div at bounding box center [316, 176] width 183 height 36
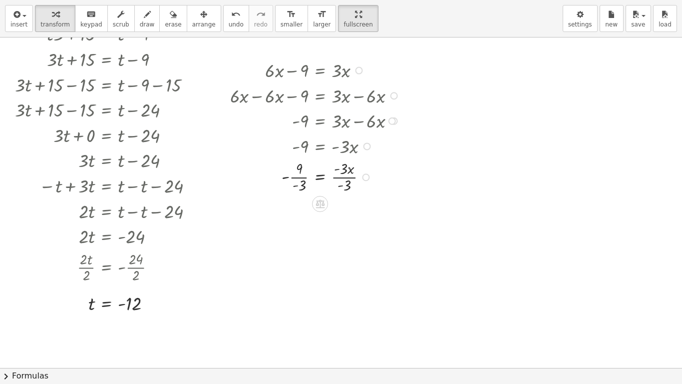
click at [342, 176] on div at bounding box center [316, 176] width 183 height 36
click at [301, 209] on div at bounding box center [316, 212] width 183 height 36
click at [302, 213] on div at bounding box center [316, 212] width 183 height 36
click at [302, 213] on div at bounding box center [316, 213] width 183 height 24
click at [441, 66] on div at bounding box center [341, 128] width 682 height 660
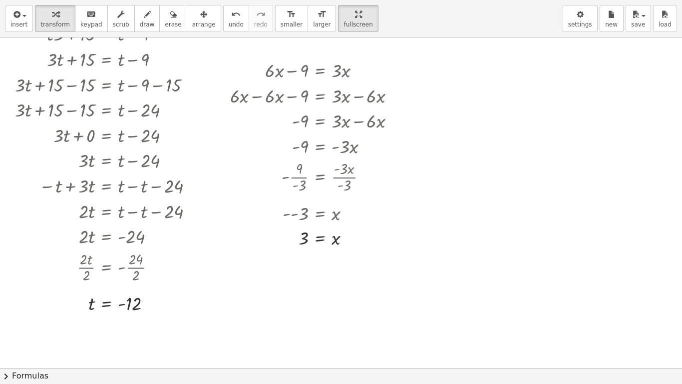
click at [441, 66] on div at bounding box center [341, 128] width 682 height 660
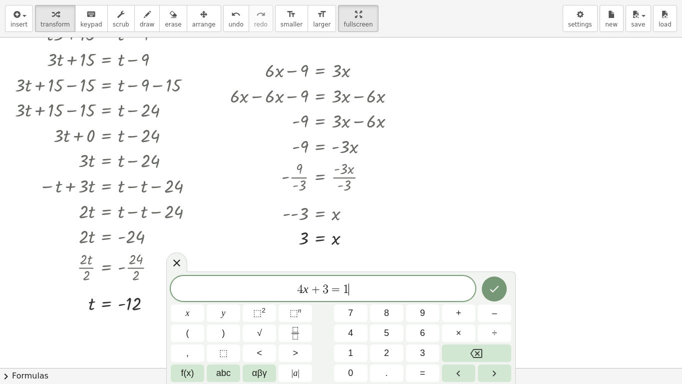
scroll to position [11, 0]
click at [494, 294] on icon "Done" at bounding box center [494, 289] width 12 height 12
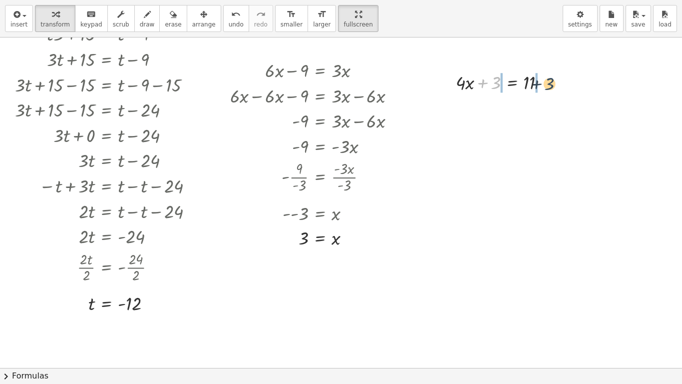
drag, startPoint x: 494, startPoint y: 84, endPoint x: 561, endPoint y: 83, distance: 66.9
click at [491, 110] on div at bounding box center [505, 106] width 160 height 25
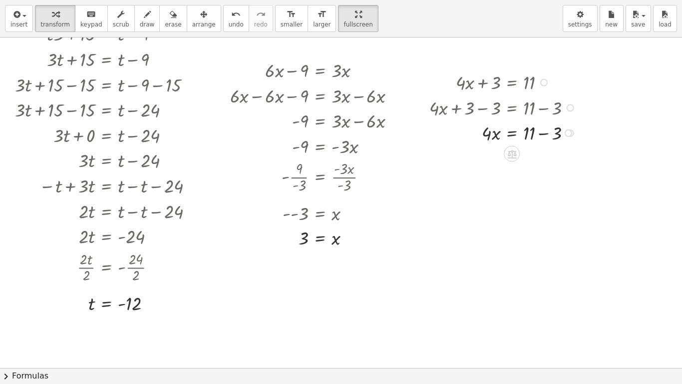
click at [549, 131] on div at bounding box center [505, 131] width 160 height 25
drag, startPoint x: 490, startPoint y: 162, endPoint x: 529, endPoint y: 182, distance: 44.2
click at [488, 190] on div at bounding box center [505, 188] width 160 height 36
click at [528, 191] on div at bounding box center [505, 188] width 160 height 36
click at [533, 227] on div at bounding box center [505, 224] width 160 height 36
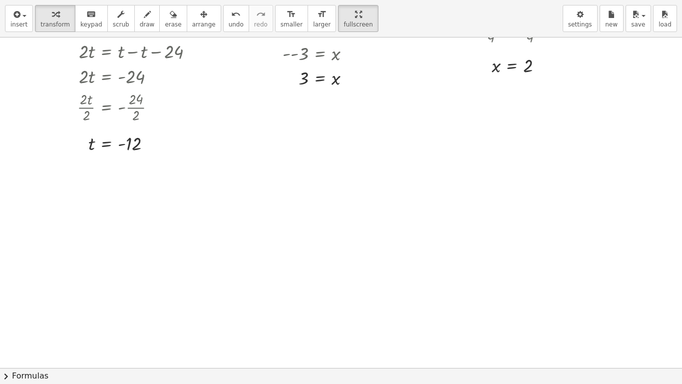
scroll to position [390, 0]
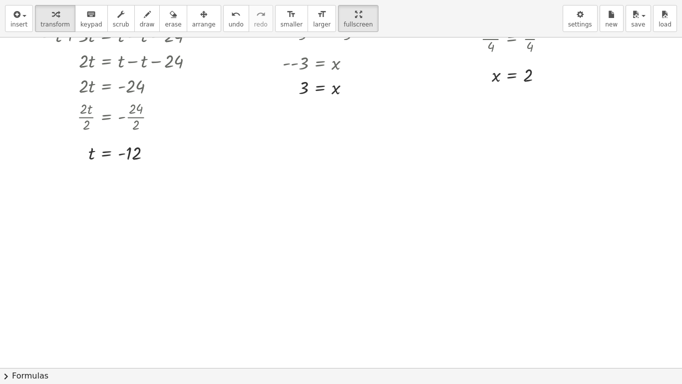
click at [271, 145] on div at bounding box center [341, 142] width 682 height 990
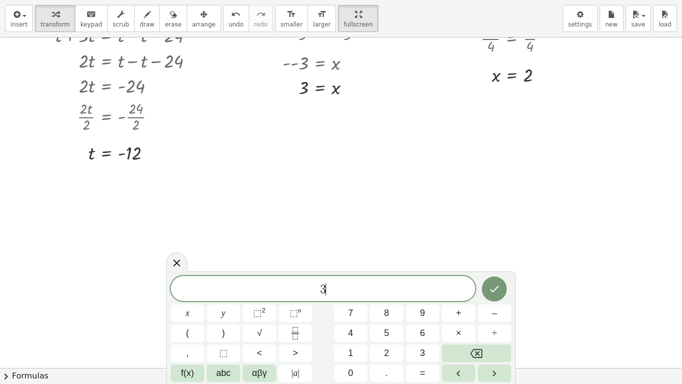
scroll to position [11, 0]
click at [489, 291] on icon "Done" at bounding box center [494, 288] width 12 height 12
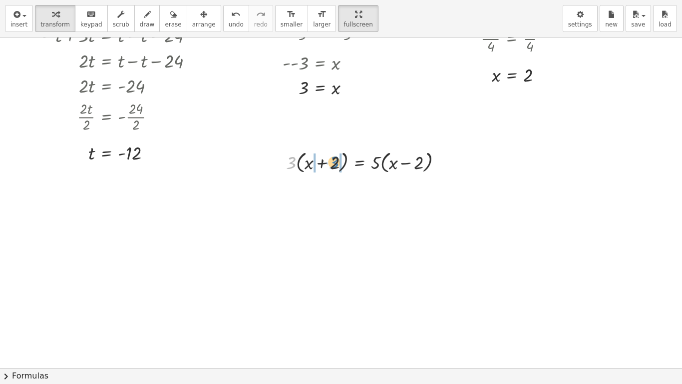
drag, startPoint x: 292, startPoint y: 159, endPoint x: 335, endPoint y: 159, distance: 43.0
click at [335, 159] on div at bounding box center [368, 161] width 174 height 28
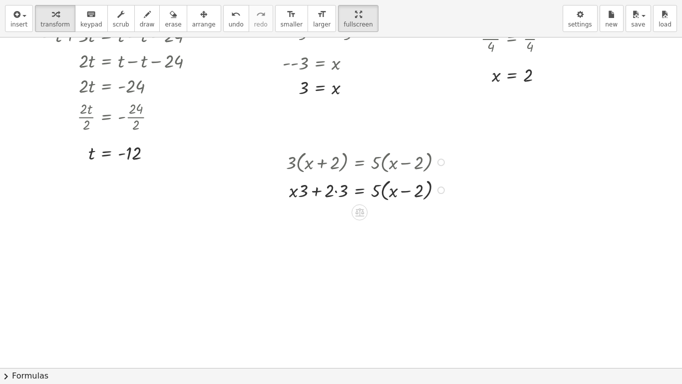
click at [298, 189] on div at bounding box center [368, 189] width 174 height 28
drag, startPoint x: 304, startPoint y: 191, endPoint x: 308, endPoint y: 196, distance: 6.5
click at [308, 196] on div at bounding box center [368, 189] width 174 height 28
click at [296, 191] on div at bounding box center [368, 189] width 174 height 28
click at [337, 189] on div at bounding box center [368, 189] width 174 height 28
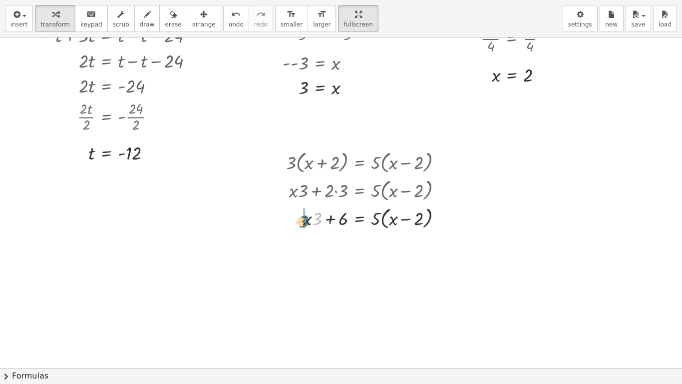
drag, startPoint x: 318, startPoint y: 225, endPoint x: 296, endPoint y: 231, distance: 22.8
click at [296, 231] on div "· 3 · ( + x + 2 ) = · 5 · ( + x − 2 ) + · x · 3 + · 2 · 3 = · 5 · ( + x − 2 ) ·…" at bounding box center [360, 189] width 179 height 89
drag, startPoint x: 376, startPoint y: 237, endPoint x: 414, endPoint y: 236, distance: 38.0
click at [414, 236] on div at bounding box center [368, 245] width 174 height 28
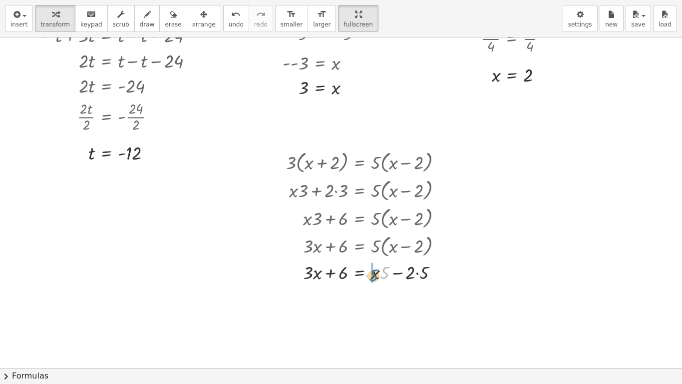
drag, startPoint x: 383, startPoint y: 267, endPoint x: 370, endPoint y: 270, distance: 12.7
click at [370, 270] on div at bounding box center [368, 271] width 174 height 25
click at [416, 296] on div at bounding box center [368, 296] width 174 height 25
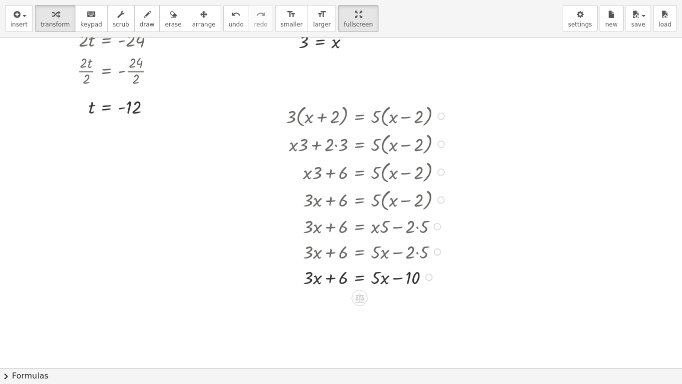
scroll to position [450, 0]
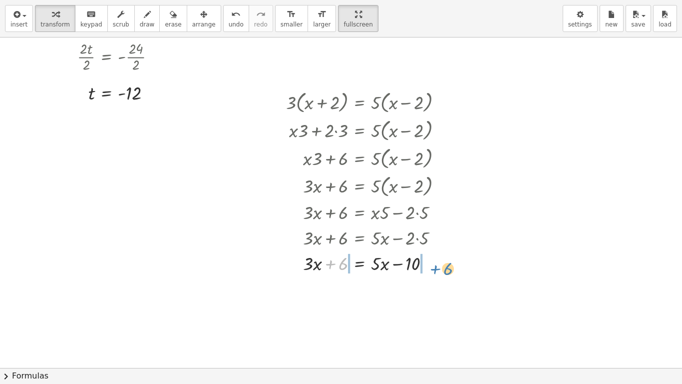
drag, startPoint x: 338, startPoint y: 263, endPoint x: 437, endPoint y: 267, distance: 99.0
click at [437, 267] on div at bounding box center [368, 262] width 174 height 25
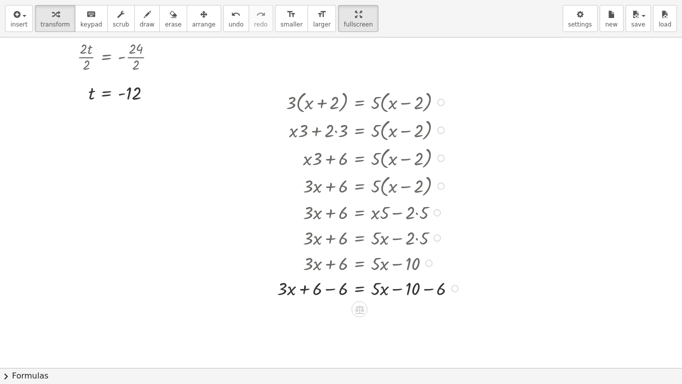
click at [329, 289] on div at bounding box center [370, 287] width 197 height 25
click at [424, 307] on div at bounding box center [370, 312] width 197 height 25
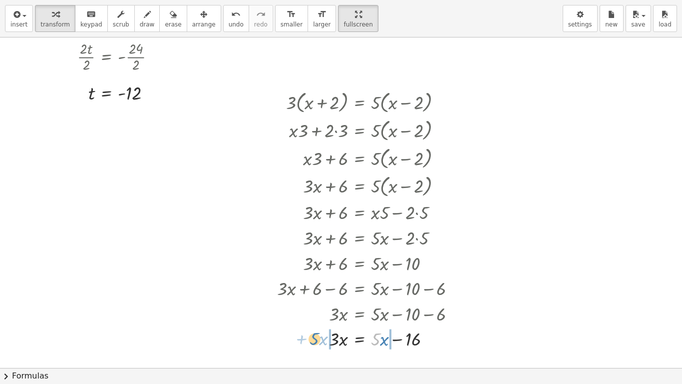
drag, startPoint x: 373, startPoint y: 341, endPoint x: 311, endPoint y: 341, distance: 61.9
click at [311, 340] on div at bounding box center [370, 337] width 197 height 25
click at [321, 340] on div at bounding box center [373, 337] width 203 height 25
click at [397, 338] on div at bounding box center [375, 337] width 206 height 25
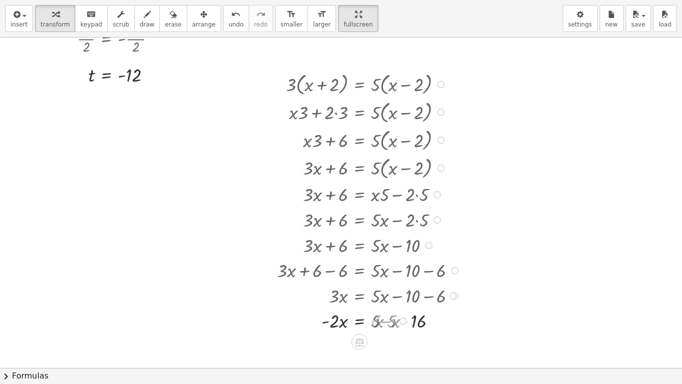
scroll to position [470, 0]
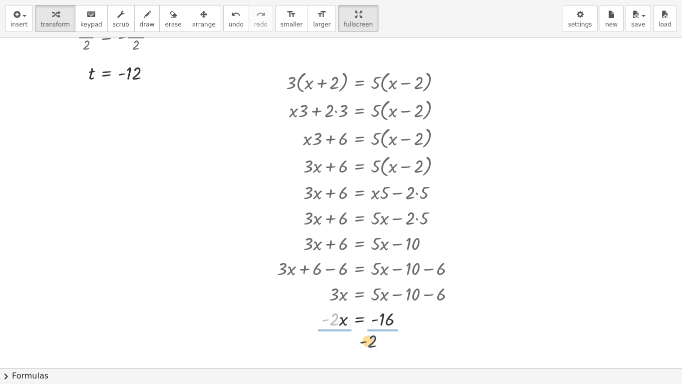
drag, startPoint x: 338, startPoint y: 315, endPoint x: 381, endPoint y: 337, distance: 48.5
click at [381, 337] on div "+ · 6 · x − 9 = · 3 · x + · 6 · x · 6 − · 9 · 6 = · 3 · x · 6 + x − · 9 · 6 = ·…" at bounding box center [341, 62] width 682 height 990
click at [331, 340] on div at bounding box center [370, 349] width 197 height 36
click at [387, 340] on div at bounding box center [370, 349] width 197 height 36
click at [385, 340] on div at bounding box center [370, 349] width 197 height 24
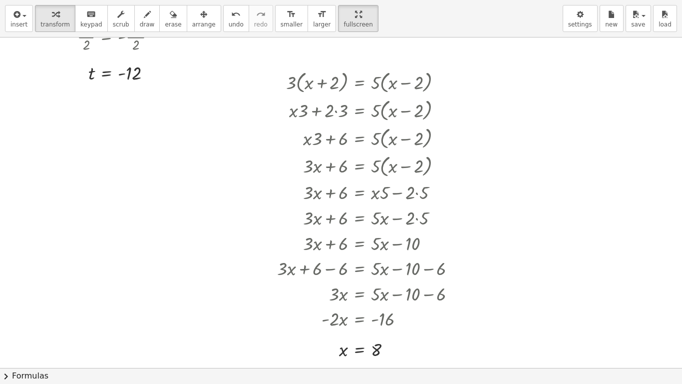
click at [111, 109] on div at bounding box center [341, 62] width 682 height 990
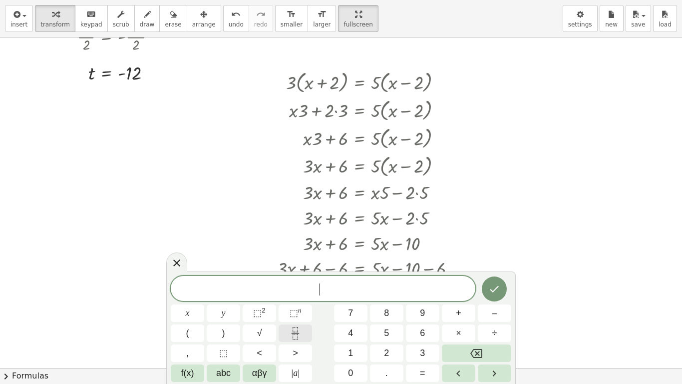
click at [291, 329] on icon "Fraction" at bounding box center [295, 333] width 12 height 12
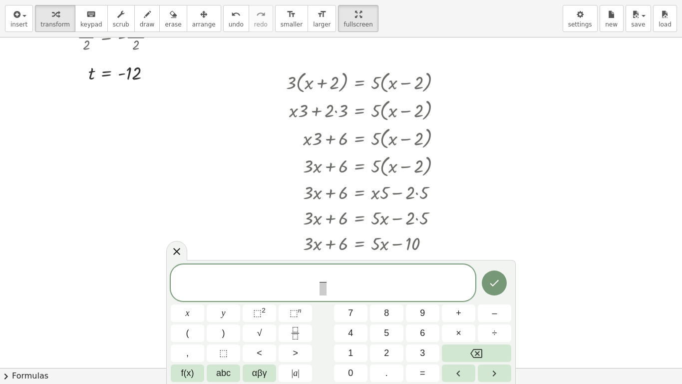
click at [310, 282] on span "​ ​" at bounding box center [323, 283] width 305 height 26
click at [327, 274] on span at bounding box center [327, 276] width 7 height 11
click at [294, 334] on icon "Fraction" at bounding box center [295, 336] width 5 height 5
click at [301, 338] on icon "Fraction" at bounding box center [295, 333] width 12 height 12
click at [299, 340] on button "Fraction" at bounding box center [295, 332] width 33 height 17
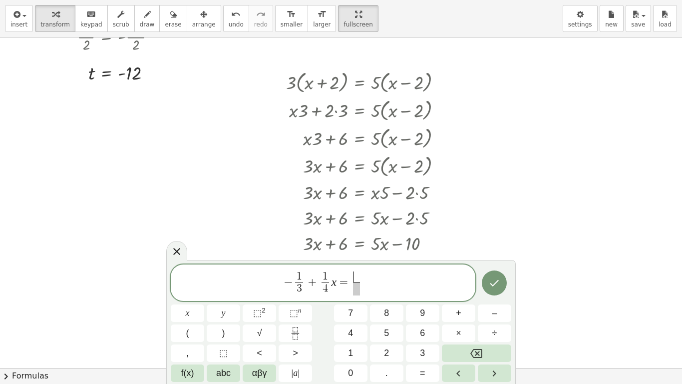
click at [350, 283] on span "− 1 3 ​ + 1 4 ​ x = ​ ​" at bounding box center [323, 283] width 305 height 26
click at [361, 276] on span at bounding box center [361, 276] width 7 height 11
click at [362, 291] on span at bounding box center [361, 288] width 7 height 13
click at [497, 287] on icon "Done" at bounding box center [494, 283] width 12 height 12
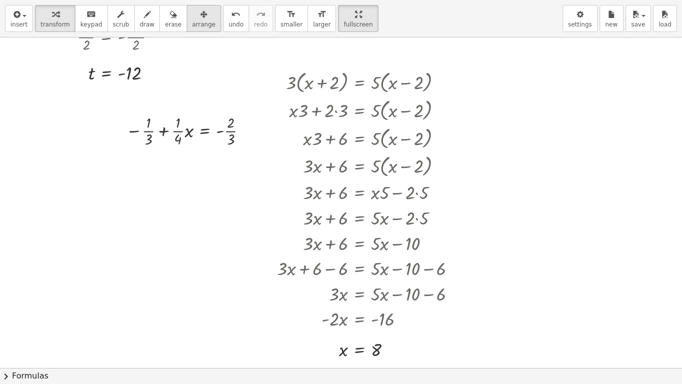
click at [187, 29] on button "arrange" at bounding box center [204, 18] width 34 height 27
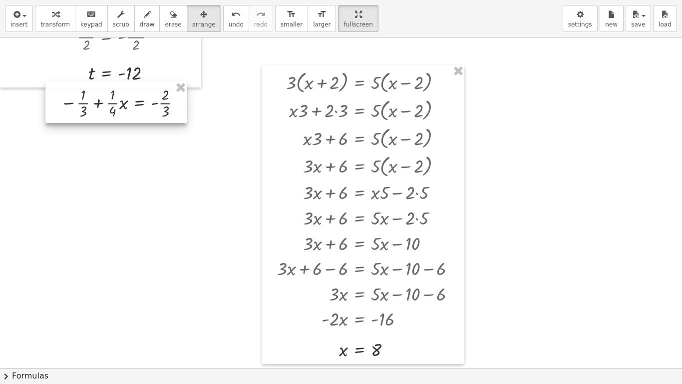
drag, startPoint x: 178, startPoint y: 123, endPoint x: 114, endPoint y: 95, distance: 69.8
click at [114, 95] on div at bounding box center [115, 101] width 141 height 41
click at [53, 25] on span "transform" at bounding box center [54, 24] width 29 height 7
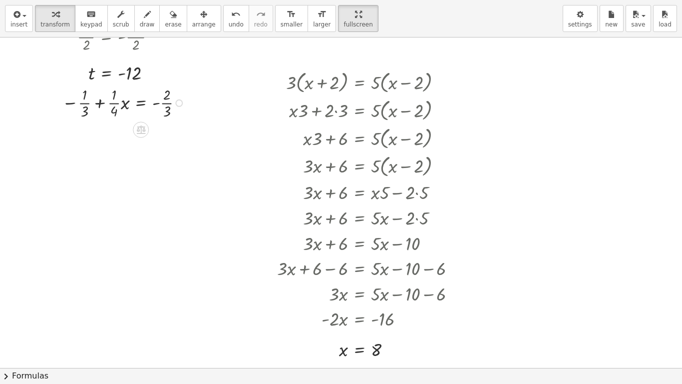
click at [84, 104] on div at bounding box center [125, 102] width 136 height 36
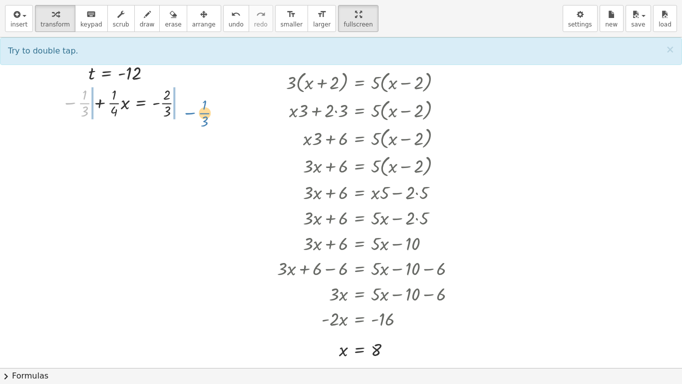
drag, startPoint x: 84, startPoint y: 100, endPoint x: 205, endPoint y: 110, distance: 121.3
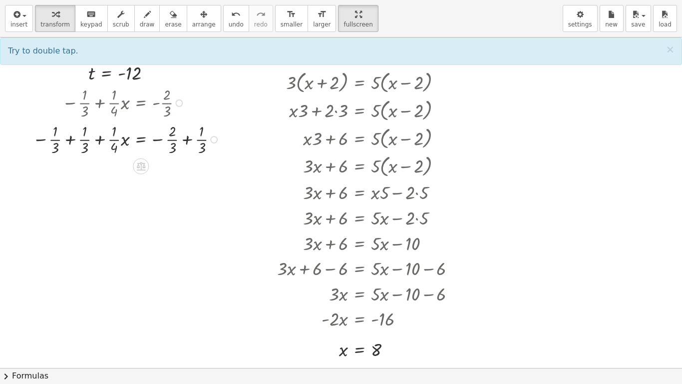
click at [70, 141] on div at bounding box center [127, 138] width 200 height 36
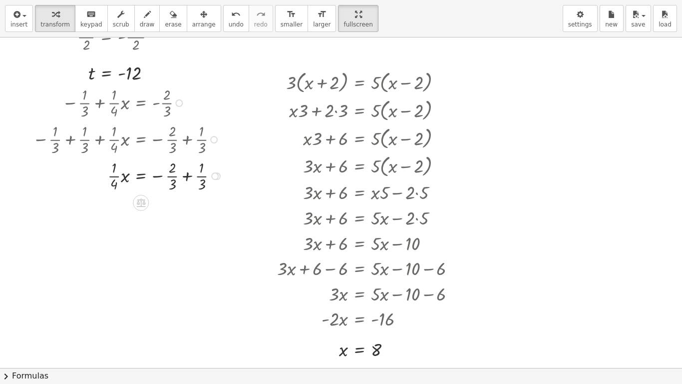
click at [187, 177] on div at bounding box center [128, 175] width 203 height 36
drag, startPoint x: 114, startPoint y: 211, endPoint x: 128, endPoint y: 214, distance: 14.3
click at [123, 260] on div at bounding box center [128, 248] width 203 height 36
drag, startPoint x: 123, startPoint y: 252, endPoint x: 184, endPoint y: 251, distance: 60.4
click at [184, 251] on div at bounding box center [128, 248] width 203 height 36
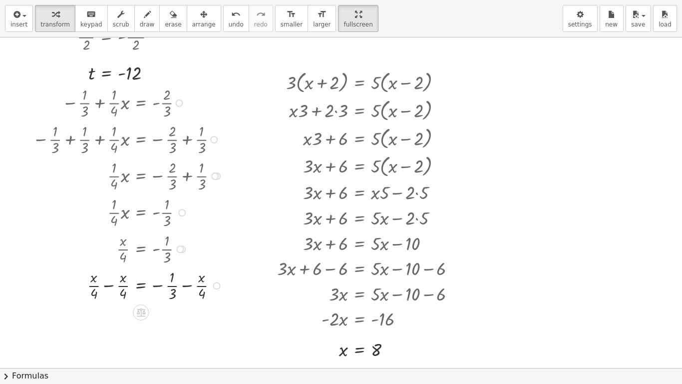
click at [107, 282] on div at bounding box center [128, 284] width 203 height 36
click at [184, 322] on div at bounding box center [128, 321] width 203 height 36
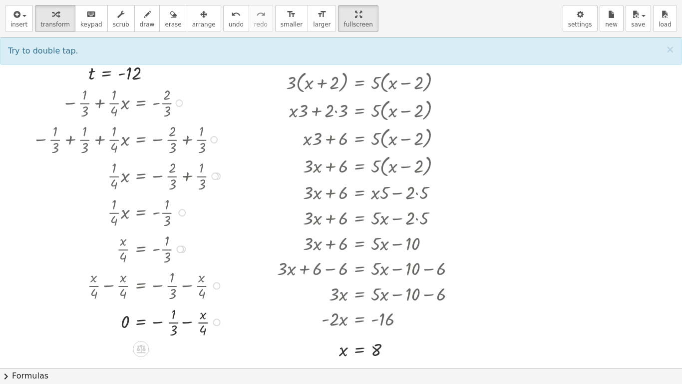
click at [184, 322] on div at bounding box center [128, 321] width 203 height 36
click at [172, 322] on div at bounding box center [128, 321] width 203 height 36
drag, startPoint x: 175, startPoint y: 315, endPoint x: 198, endPoint y: 314, distance: 23.0
click at [198, 314] on div at bounding box center [128, 321] width 203 height 36
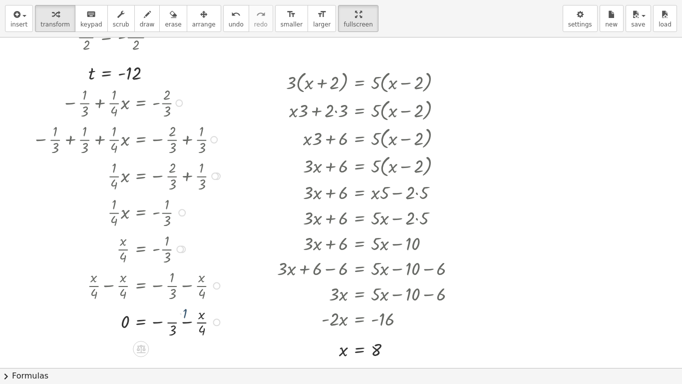
click at [198, 314] on div at bounding box center [128, 321] width 203 height 36
click at [207, 23] on button "arrange" at bounding box center [204, 18] width 34 height 27
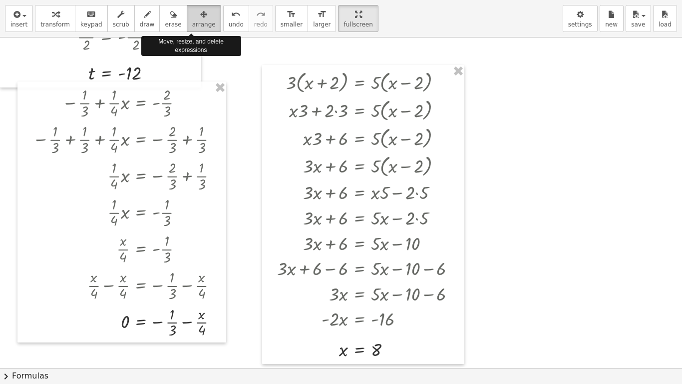
click at [207, 23] on button "arrange" at bounding box center [204, 18] width 34 height 27
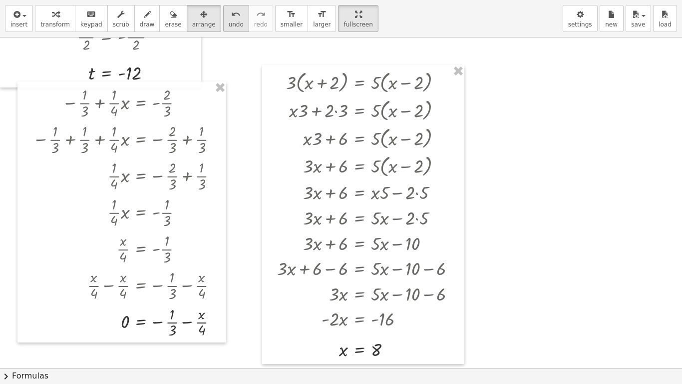
click at [229, 23] on span "undo" at bounding box center [236, 24] width 15 height 7
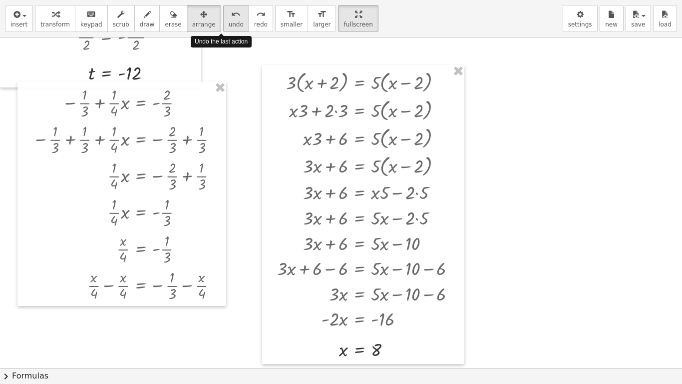
click at [229, 23] on span "undo" at bounding box center [236, 24] width 15 height 7
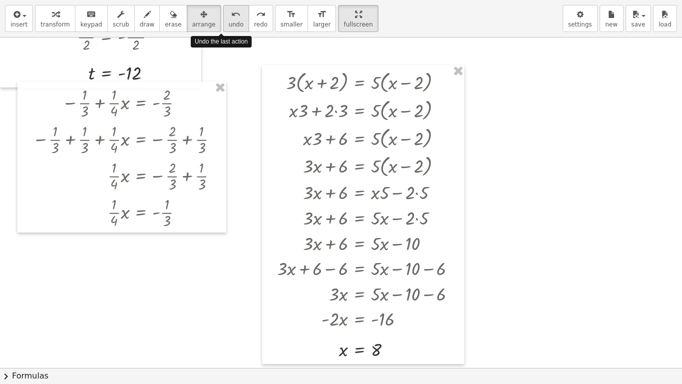
click at [229, 23] on span "undo" at bounding box center [236, 24] width 15 height 7
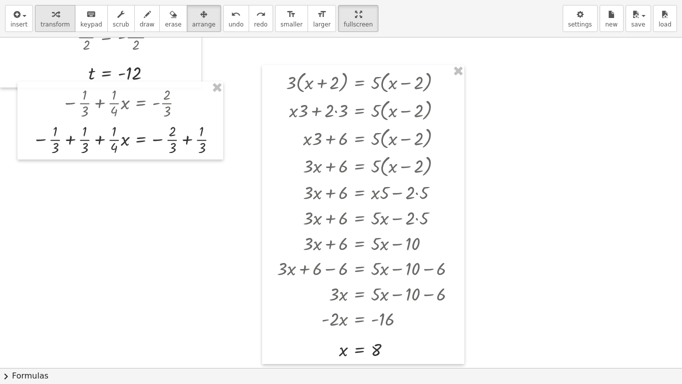
click at [41, 12] on div "button" at bounding box center [54, 14] width 29 height 12
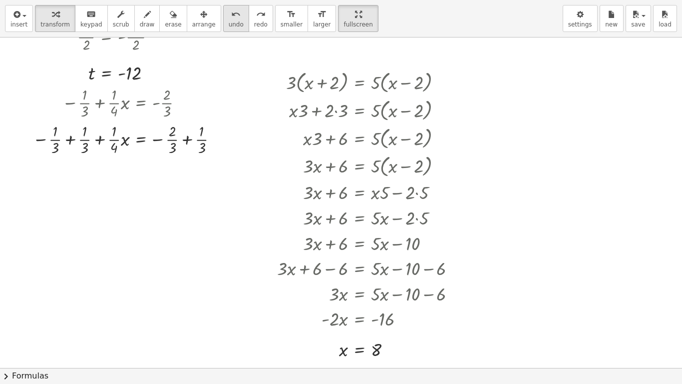
click at [229, 13] on div "undo" at bounding box center [236, 14] width 15 height 12
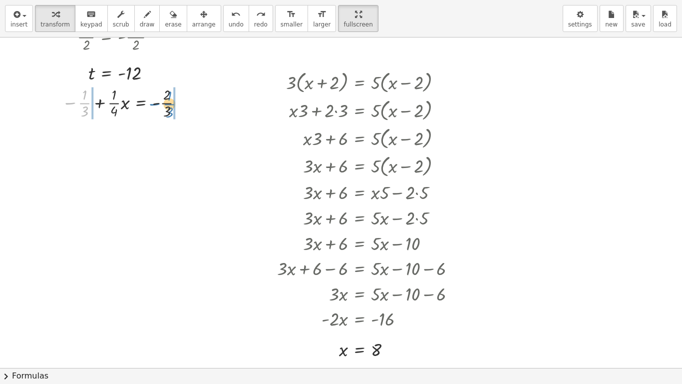
drag, startPoint x: 83, startPoint y: 104, endPoint x: 172, endPoint y: 105, distance: 88.9
click at [172, 105] on div at bounding box center [125, 102] width 136 height 36
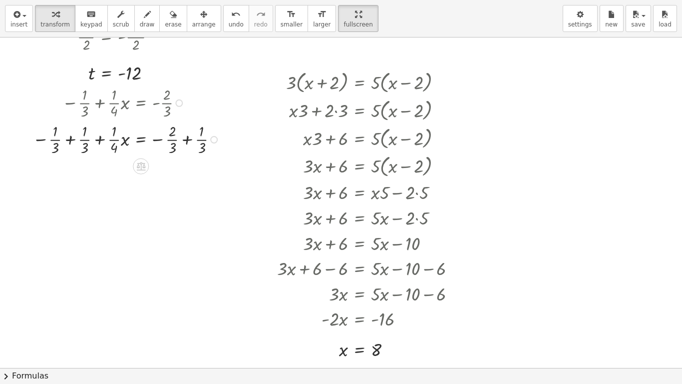
click at [187, 139] on div at bounding box center [127, 138] width 200 height 36
click at [72, 176] on div at bounding box center [127, 175] width 200 height 36
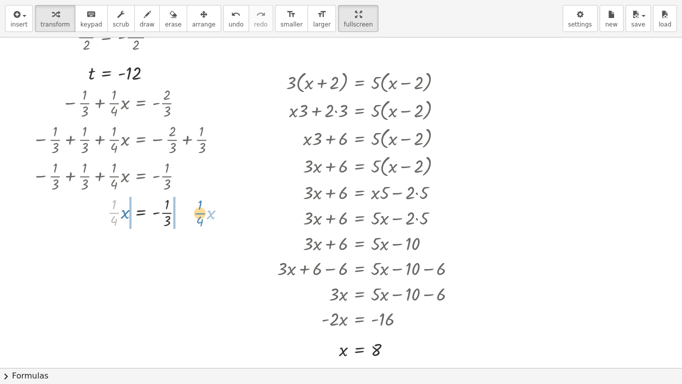
drag, startPoint x: 115, startPoint y: 214, endPoint x: 199, endPoint y: 215, distance: 84.4
click at [199, 215] on div at bounding box center [127, 211] width 200 height 36
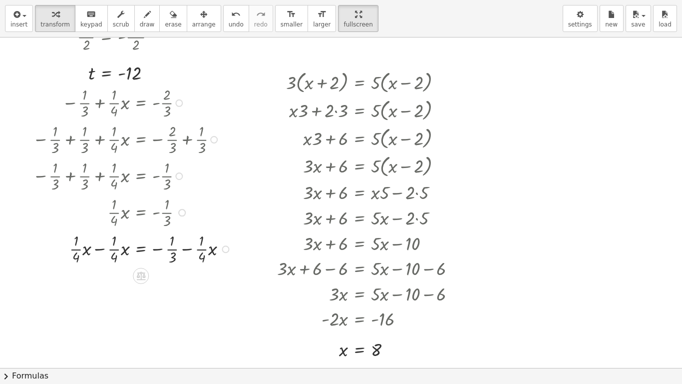
click at [102, 250] on div at bounding box center [133, 248] width 212 height 36
click at [187, 255] on div at bounding box center [108, 248] width 264 height 36
click at [183, 283] on div at bounding box center [133, 284] width 212 height 36
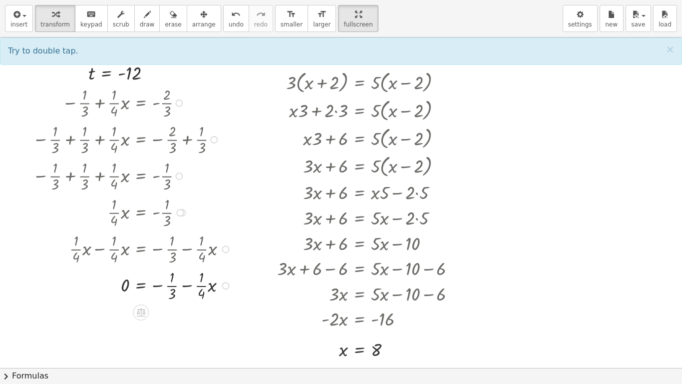
click at [183, 283] on div at bounding box center [133, 284] width 212 height 36
click at [229, 24] on span "undo" at bounding box center [236, 24] width 15 height 7
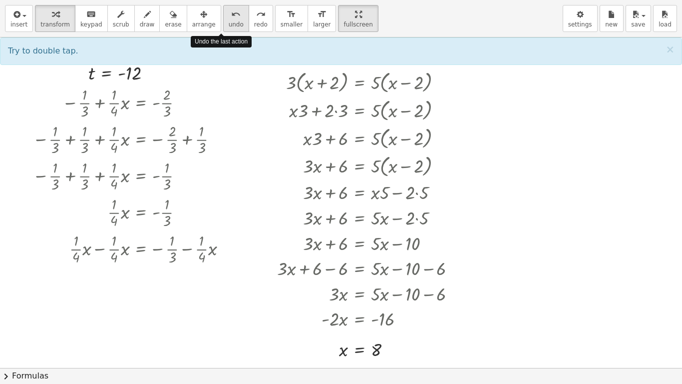
click at [229, 24] on span "undo" at bounding box center [236, 24] width 15 height 7
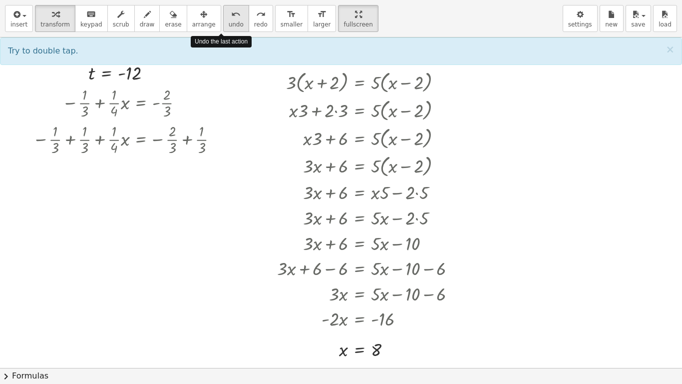
click at [229, 24] on span "undo" at bounding box center [236, 24] width 15 height 7
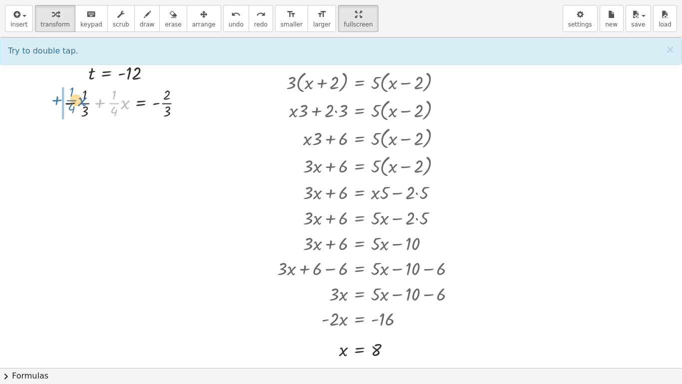
drag, startPoint x: 100, startPoint y: 102, endPoint x: 54, endPoint y: 99, distance: 46.5
click at [54, 99] on div "+ · · 1 · 4 · x − · 1 · 3 + · · 1 · 4 · x = - · 2 · 3" at bounding box center [117, 101] width 141 height 41
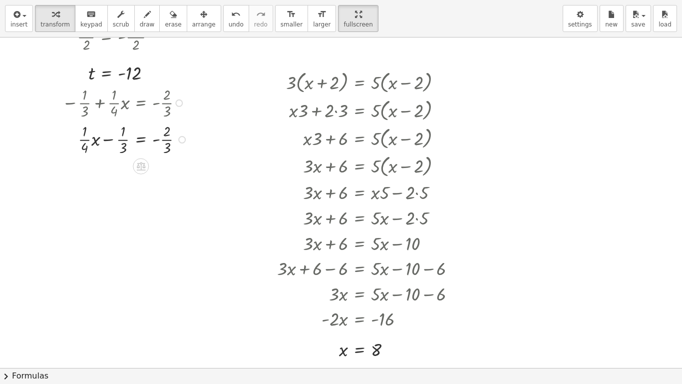
click at [111, 138] on div at bounding box center [126, 138] width 139 height 36
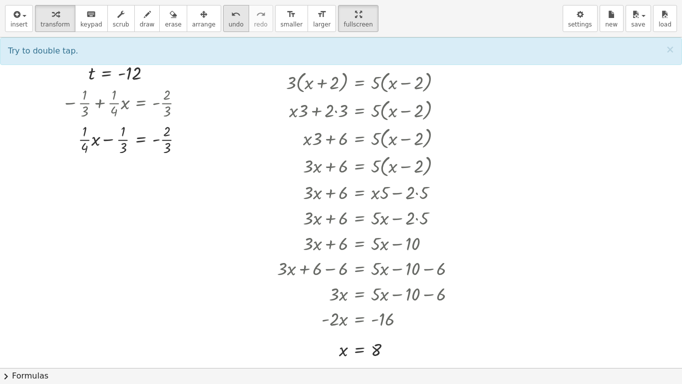
click at [229, 21] on span "undo" at bounding box center [236, 24] width 15 height 7
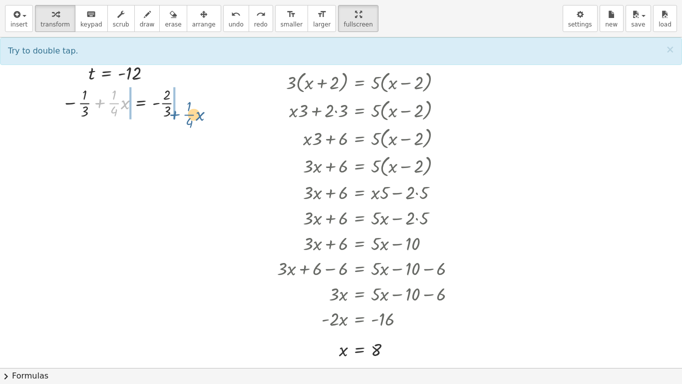
drag, startPoint x: 100, startPoint y: 101, endPoint x: 178, endPoint y: 112, distance: 78.7
click at [178, 112] on div at bounding box center [125, 102] width 136 height 36
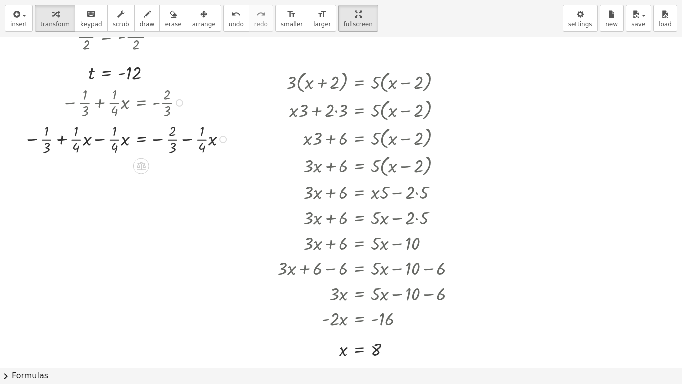
click at [102, 140] on div at bounding box center [128, 138] width 218 height 36
click at [170, 180] on div at bounding box center [129, 175] width 221 height 36
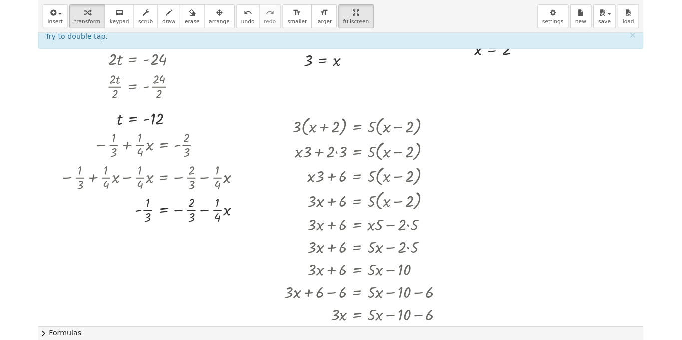
scroll to position [400, 0]
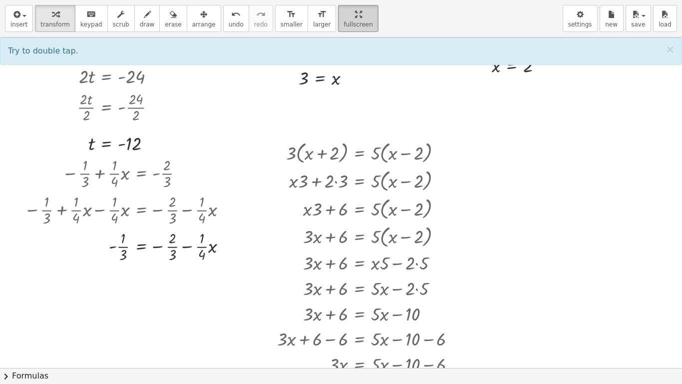
click at [344, 17] on div "button" at bounding box center [358, 14] width 29 height 12
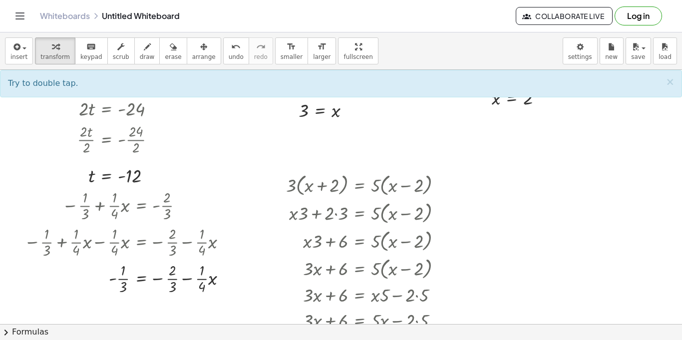
click at [502, 143] on div at bounding box center [341, 165] width 682 height 990
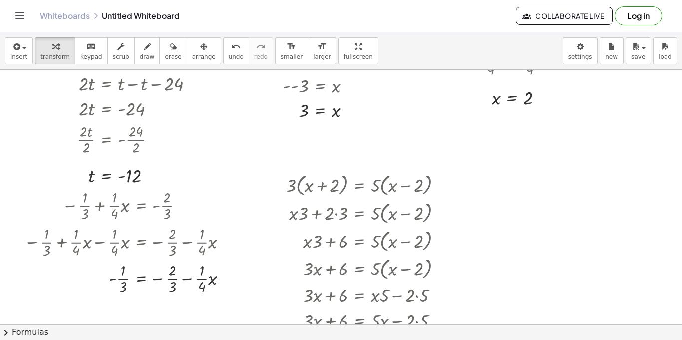
click at [502, 143] on div at bounding box center [341, 165] width 682 height 990
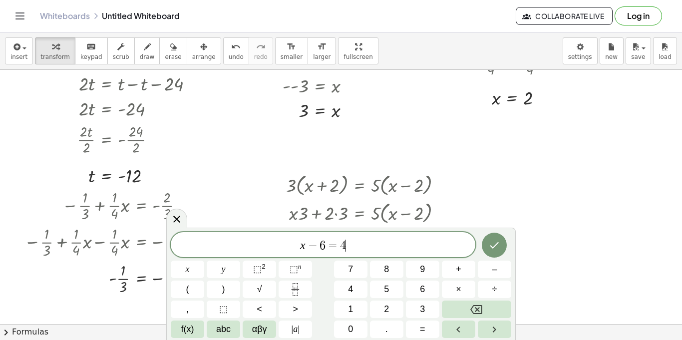
scroll to position [2, 0]
click at [492, 251] on button "Done" at bounding box center [494, 245] width 25 height 25
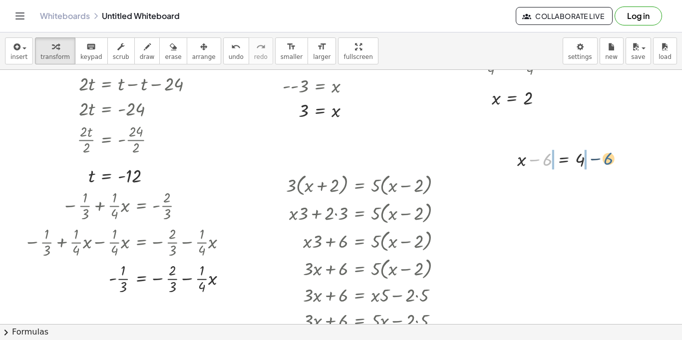
drag, startPoint x: 543, startPoint y: 156, endPoint x: 605, endPoint y: 155, distance: 61.9
click at [605, 155] on div at bounding box center [559, 158] width 95 height 25
click at [531, 182] on div at bounding box center [559, 183] width 147 height 25
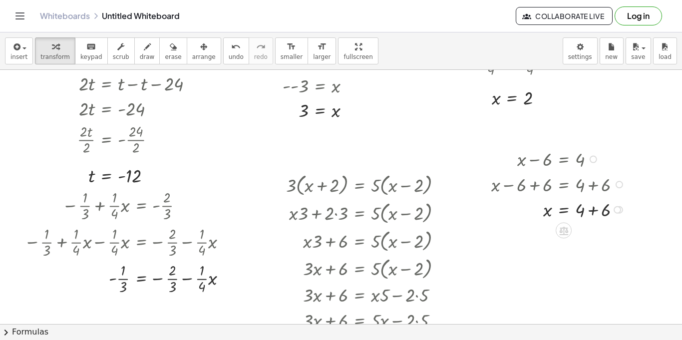
click at [586, 212] on div at bounding box center [559, 208] width 147 height 25
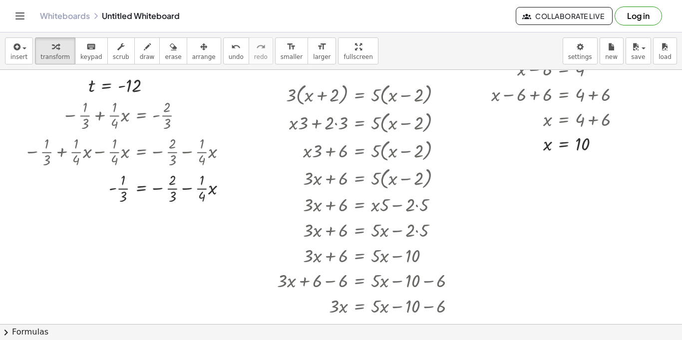
scroll to position [499, 0]
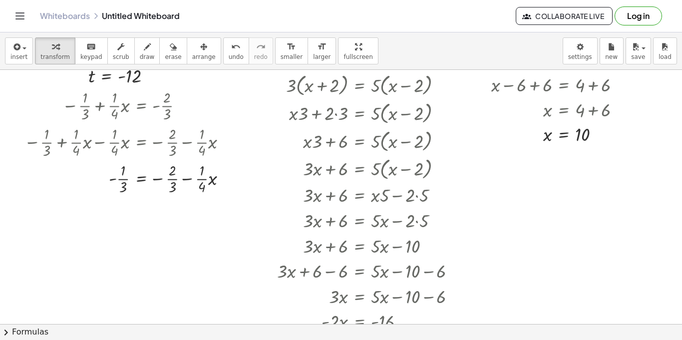
click at [478, 169] on div at bounding box center [341, 65] width 682 height 990
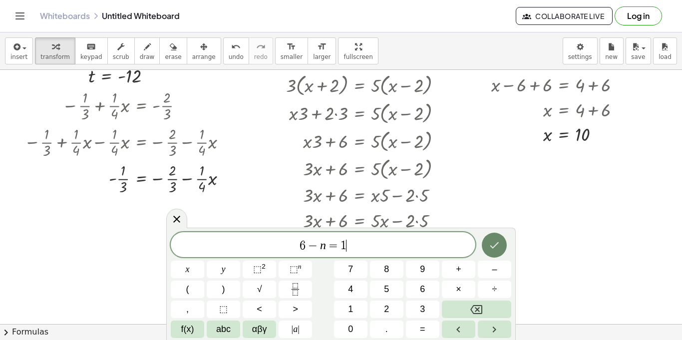
scroll to position [6, 0]
click at [499, 244] on icon "Done" at bounding box center [494, 245] width 12 height 12
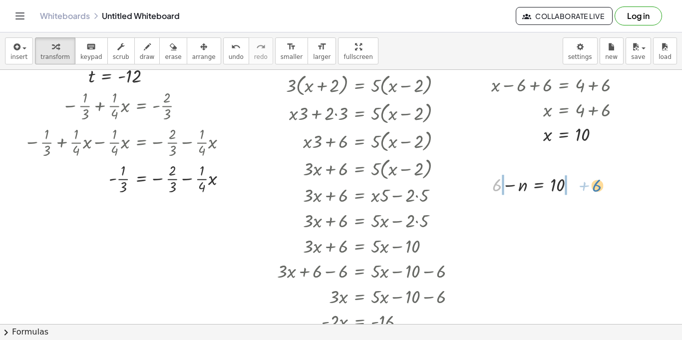
drag, startPoint x: 499, startPoint y: 186, endPoint x: 592, endPoint y: 185, distance: 92.4
click at [482, 187] on div at bounding box center [538, 183] width 152 height 25
click at [574, 212] on div at bounding box center [538, 209] width 152 height 25
click at [517, 211] on div at bounding box center [538, 209] width 152 height 24
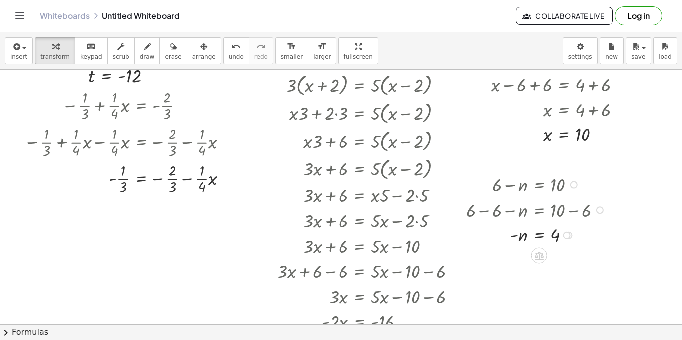
drag, startPoint x: 598, startPoint y: 185, endPoint x: 612, endPoint y: 247, distance: 63.5
click at [612, 247] on div "+ · 6 · x − 9 = · 3 · x + · 6 · x · 6 − · 9 · 6 = · 3 · x · 6 + x − · 9 · 6 = ·…" at bounding box center [341, 65] width 682 height 990
click at [29, 228] on div at bounding box center [341, 65] width 682 height 990
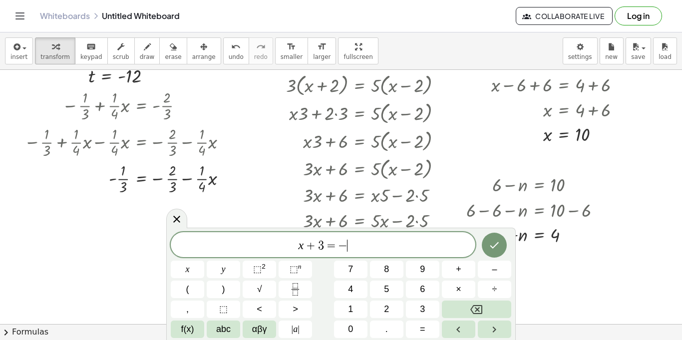
scroll to position [9, 0]
click at [497, 241] on icon "Done" at bounding box center [494, 245] width 12 height 12
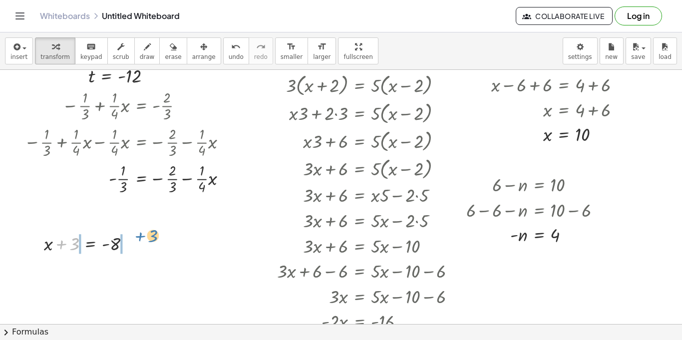
drag, startPoint x: 77, startPoint y: 245, endPoint x: 158, endPoint y: 238, distance: 81.2
click at [60, 275] on div at bounding box center [93, 268] width 162 height 25
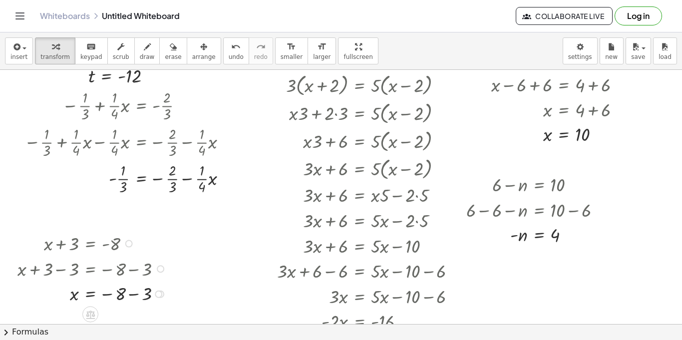
click at [130, 300] on div at bounding box center [93, 293] width 162 height 24
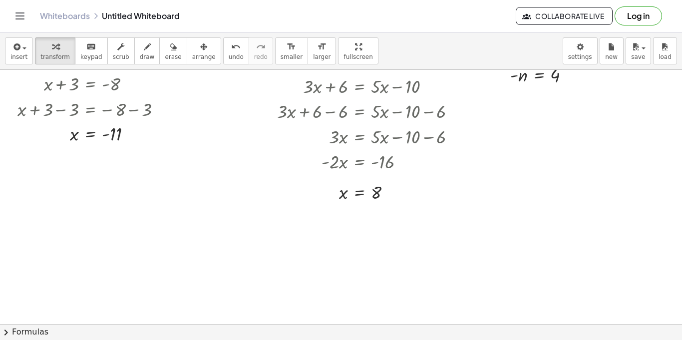
scroll to position [679, 0]
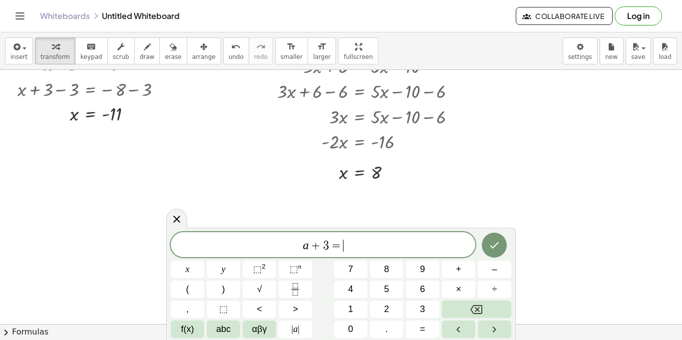
scroll to position [11, 0]
click at [492, 245] on icon "Done" at bounding box center [494, 245] width 12 height 12
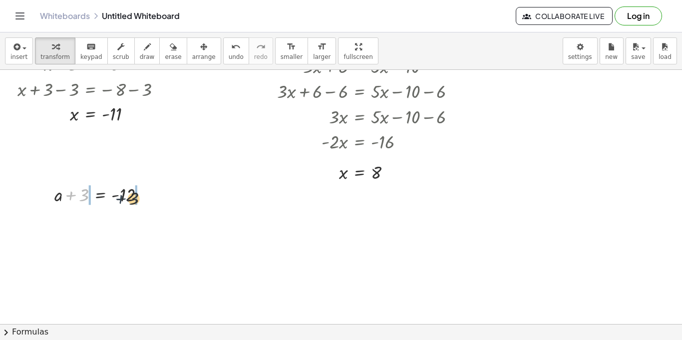
drag, startPoint x: 78, startPoint y: 196, endPoint x: 157, endPoint y: 199, distance: 79.5
click at [157, 199] on div at bounding box center [103, 193] width 108 height 25
click at [73, 221] on div at bounding box center [106, 219] width 166 height 25
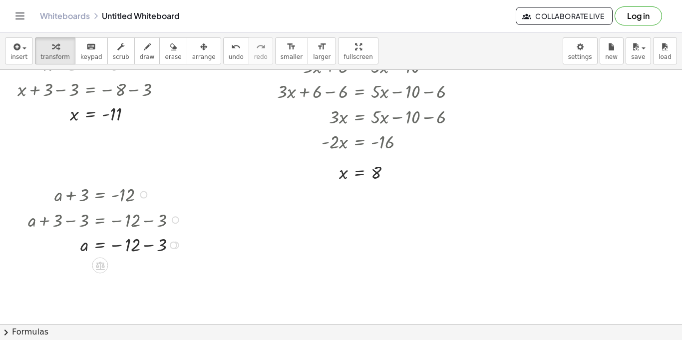
click at [148, 244] on div at bounding box center [106, 244] width 166 height 24
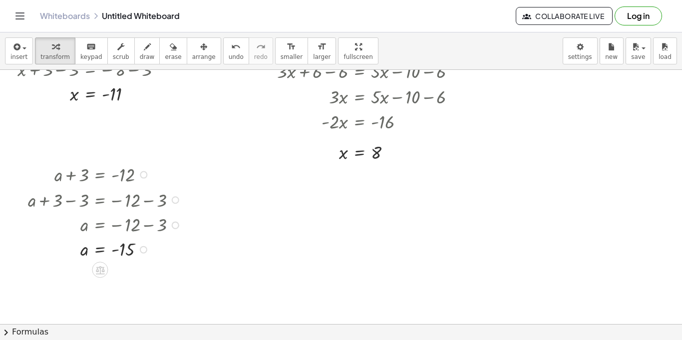
scroll to position [736, 0]
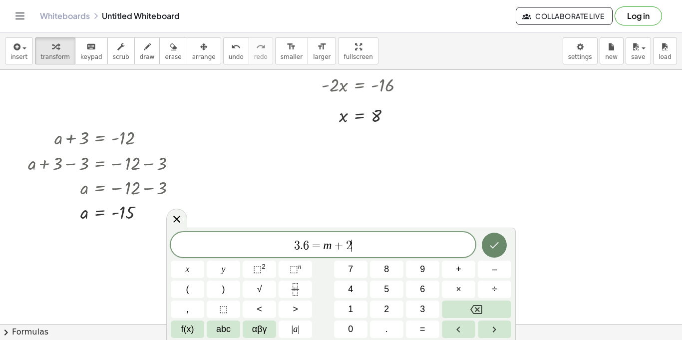
click at [497, 242] on icon "Done" at bounding box center [494, 245] width 12 height 12
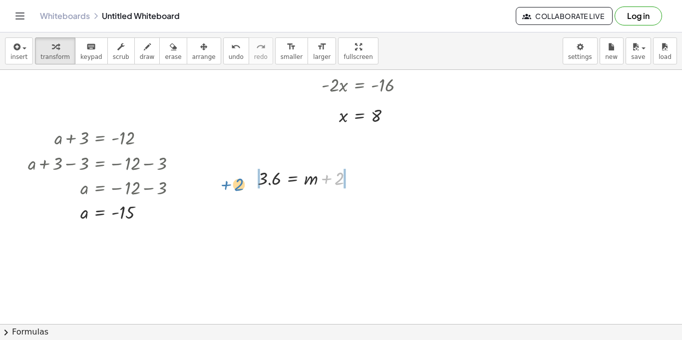
drag, startPoint x: 341, startPoint y: 182, endPoint x: 243, endPoint y: 188, distance: 97.6
click at [243, 188] on div "+ 2 3.6 = + m + 2" at bounding box center [302, 177] width 119 height 30
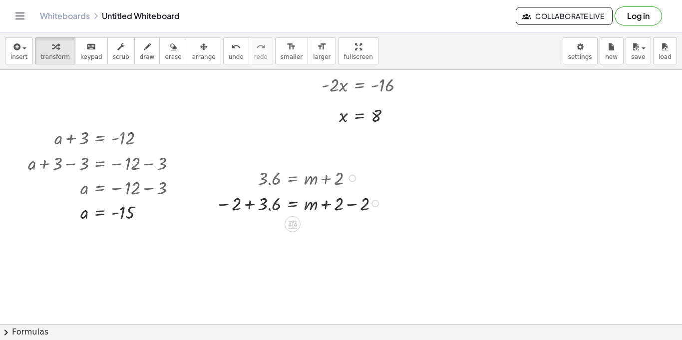
click at [247, 206] on div at bounding box center [299, 202] width 179 height 25
click at [354, 228] on div at bounding box center [301, 227] width 182 height 25
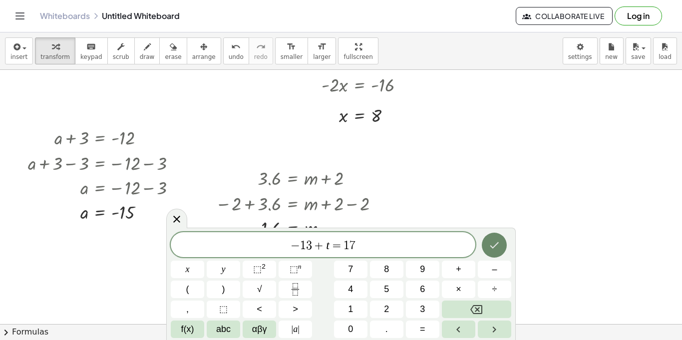
click at [501, 245] on button "Done" at bounding box center [494, 245] width 25 height 25
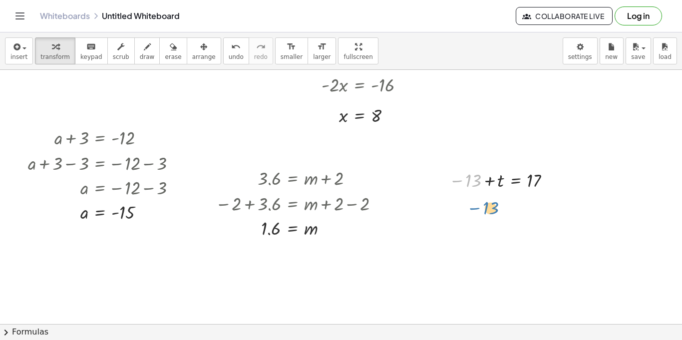
drag, startPoint x: 477, startPoint y: 179, endPoint x: 470, endPoint y: 206, distance: 27.9
drag, startPoint x: 474, startPoint y: 186, endPoint x: 567, endPoint y: 192, distance: 93.1
click at [456, 211] on div at bounding box center [502, 204] width 181 height 25
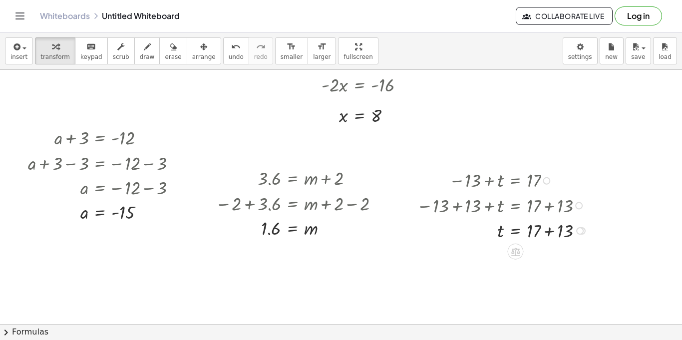
click at [549, 228] on div at bounding box center [504, 229] width 184 height 25
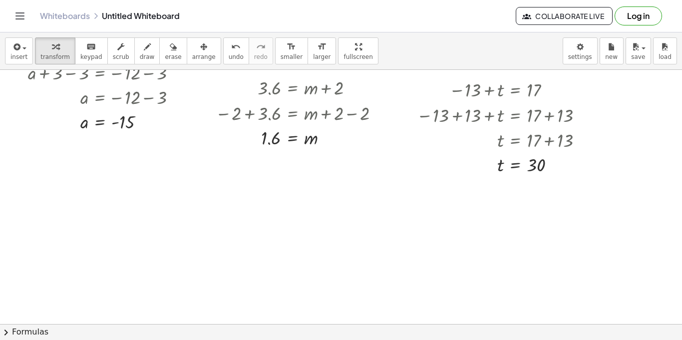
scroll to position [836, 0]
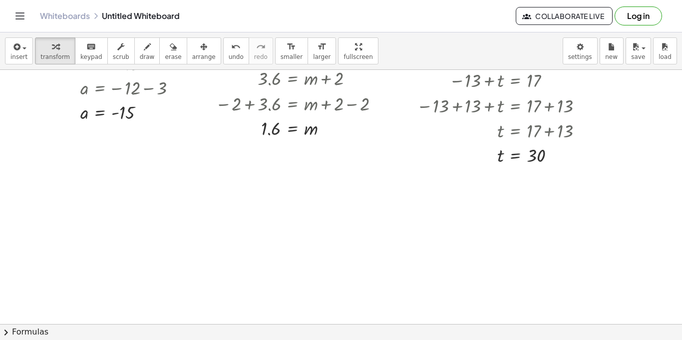
drag, startPoint x: 82, startPoint y: 184, endPoint x: 120, endPoint y: 214, distance: 48.0
click at [89, 208] on div at bounding box center [116, 210] width 99 height 36
click at [134, 244] on div at bounding box center [116, 247] width 99 height 36
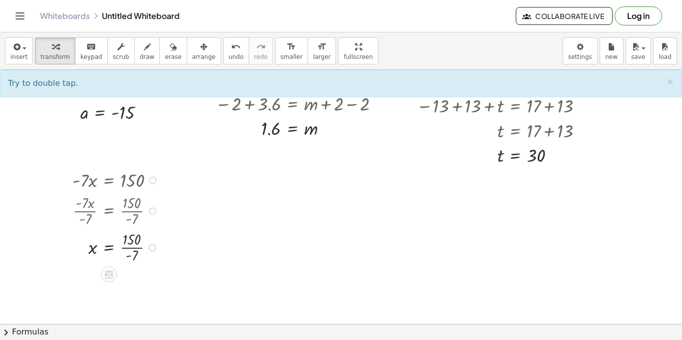
click at [134, 247] on div at bounding box center [116, 247] width 99 height 36
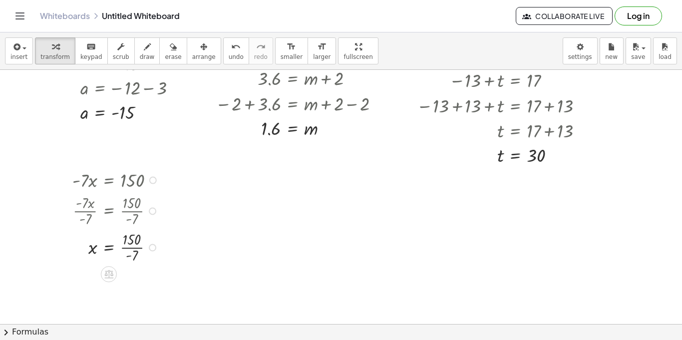
click at [134, 247] on div at bounding box center [116, 247] width 99 height 36
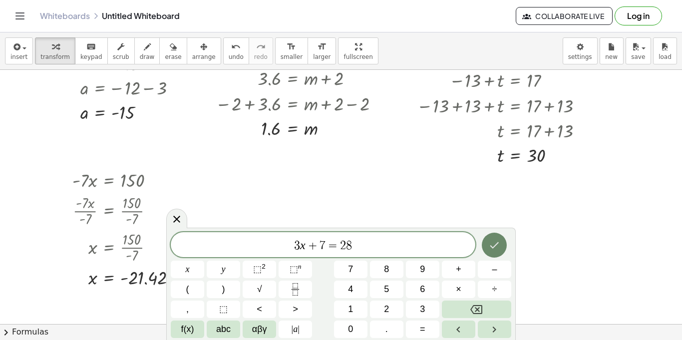
click at [503, 243] on button "Done" at bounding box center [494, 245] width 25 height 25
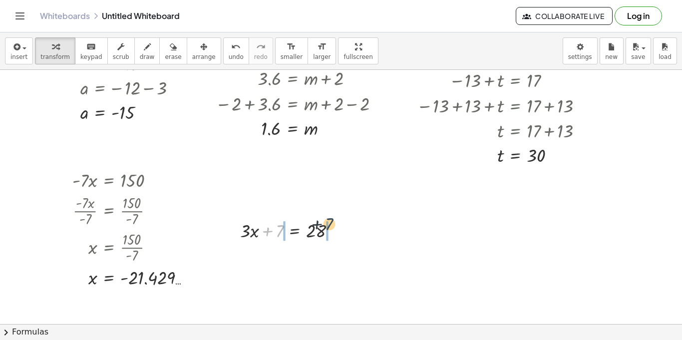
drag, startPoint x: 276, startPoint y: 233, endPoint x: 354, endPoint y: 230, distance: 78.0
click at [265, 256] on div at bounding box center [292, 255] width 162 height 25
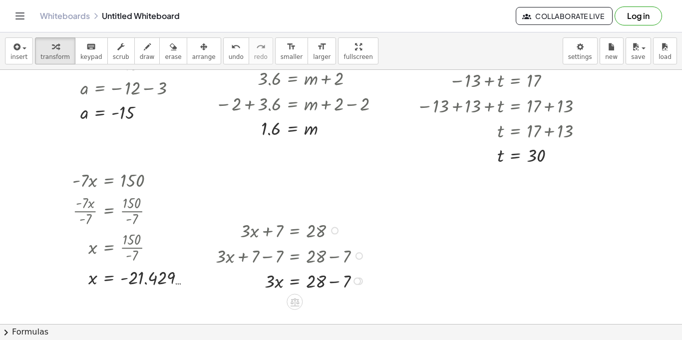
click at [332, 281] on div at bounding box center [292, 280] width 162 height 25
drag, startPoint x: 270, startPoint y: 304, endPoint x: 315, endPoint y: 319, distance: 47.9
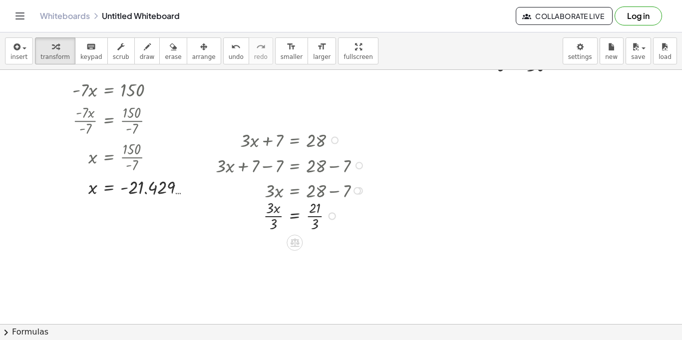
scroll to position [936, 0]
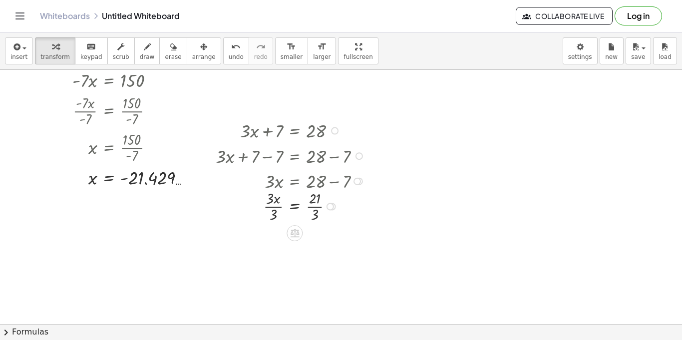
click at [269, 196] on div at bounding box center [292, 206] width 162 height 36
click at [272, 206] on div at bounding box center [292, 206] width 162 height 36
click at [319, 236] on div at bounding box center [292, 242] width 162 height 36
click at [319, 242] on div at bounding box center [292, 242] width 162 height 36
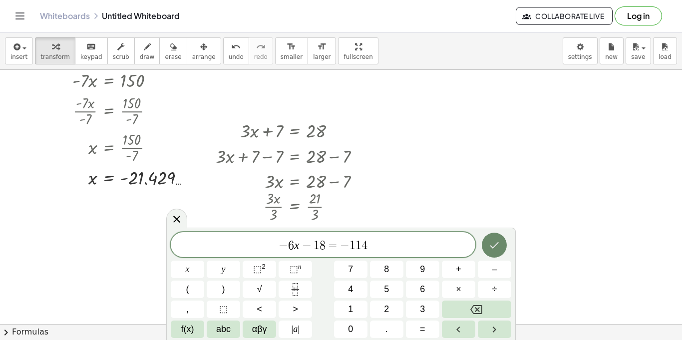
click at [501, 241] on button "Done" at bounding box center [494, 245] width 25 height 25
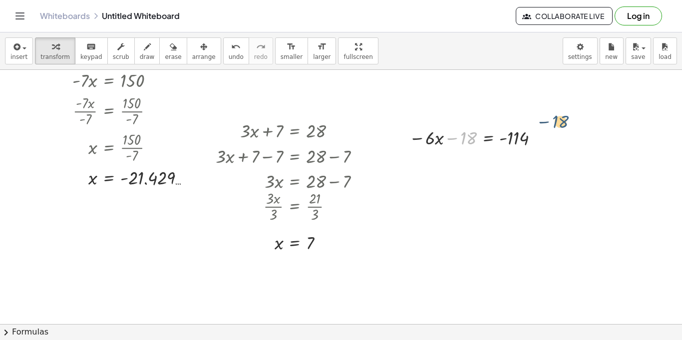
drag, startPoint x: 470, startPoint y: 140, endPoint x: 563, endPoint y: 125, distance: 94.1
drag, startPoint x: 464, startPoint y: 139, endPoint x: 541, endPoint y: 136, distance: 77.5
click at [541, 136] on div at bounding box center [476, 136] width 145 height 25
click at [459, 144] on div at bounding box center [479, 136] width 216 height 25
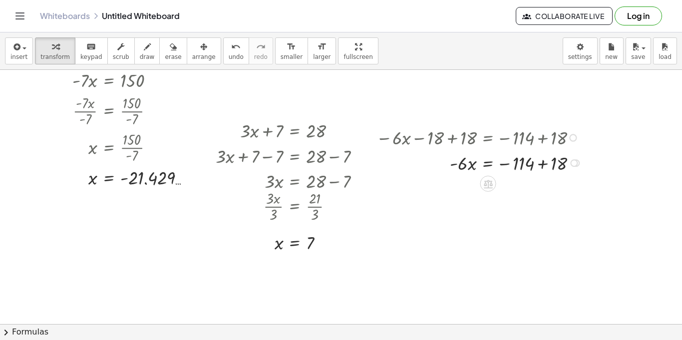
click at [543, 157] on div at bounding box center [480, 162] width 219 height 25
drag, startPoint x: 464, startPoint y: 168, endPoint x: 518, endPoint y: 193, distance: 59.7
click at [463, 174] on div at bounding box center [479, 162] width 216 height 36
click at [466, 167] on div at bounding box center [479, 162] width 216 height 36
click at [518, 167] on div at bounding box center [479, 162] width 216 height 36
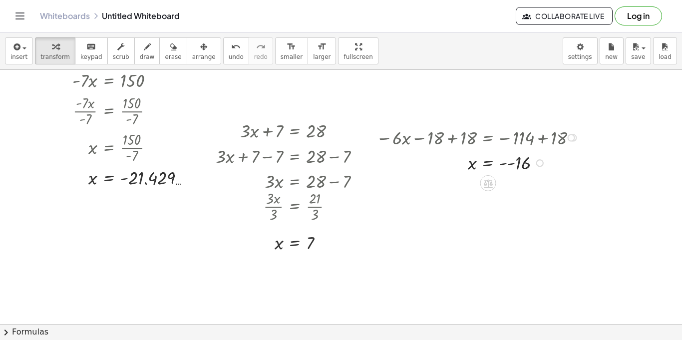
click at [516, 167] on div at bounding box center [479, 162] width 216 height 24
drag, startPoint x: 499, startPoint y: 228, endPoint x: 458, endPoint y: 226, distance: 41.5
click at [458, 226] on div "· 2 − · x + · 3 · x − · 2 · x = 10" at bounding box center [509, 227] width 124 height 30
click at [534, 252] on div at bounding box center [516, 252] width 119 height 24
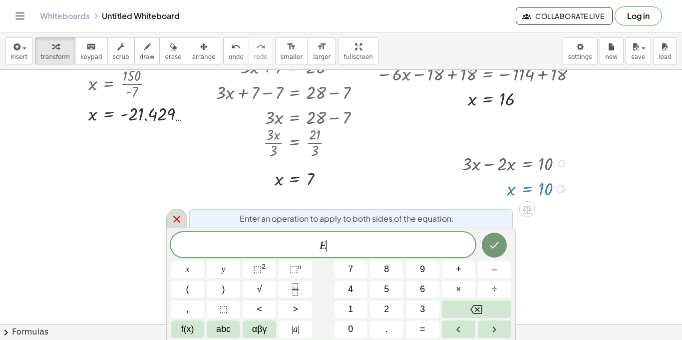
click at [178, 226] on div at bounding box center [176, 218] width 21 height 19
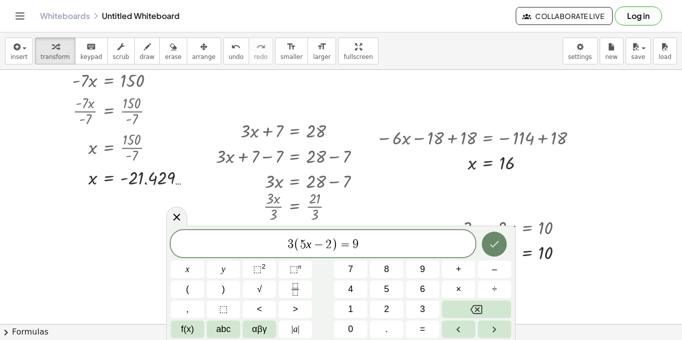
click at [498, 251] on button "Done" at bounding box center [494, 244] width 25 height 25
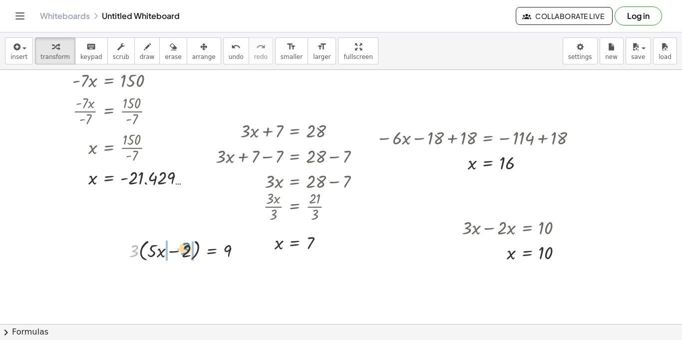
drag, startPoint x: 135, startPoint y: 248, endPoint x: 187, endPoint y: 246, distance: 52.0
click at [187, 246] on div at bounding box center [189, 250] width 130 height 28
click at [149, 276] on div at bounding box center [189, 276] width 130 height 25
click at [194, 276] on div at bounding box center [189, 276] width 130 height 25
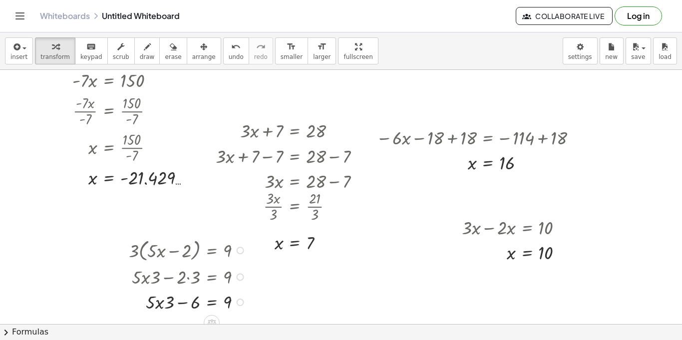
click at [179, 302] on div at bounding box center [189, 301] width 130 height 25
drag, startPoint x: 172, startPoint y: 304, endPoint x: 200, endPoint y: 304, distance: 27.5
click at [231, 41] on icon "undo" at bounding box center [235, 47] width 9 height 12
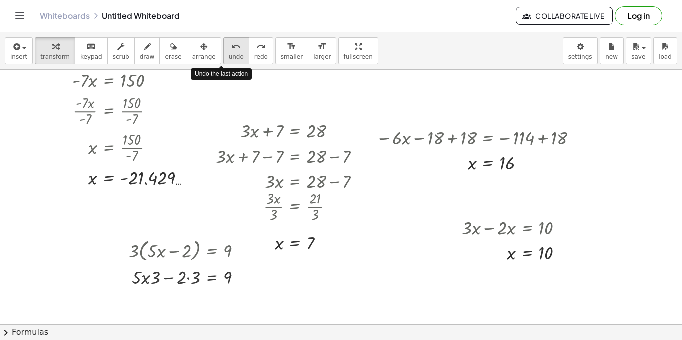
click at [231, 41] on icon "undo" at bounding box center [235, 47] width 9 height 12
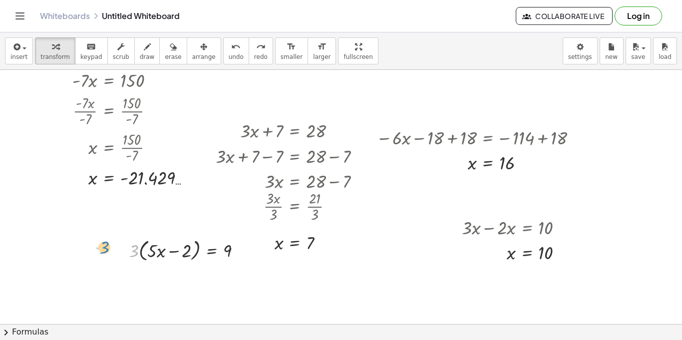
drag, startPoint x: 134, startPoint y: 249, endPoint x: 101, endPoint y: 245, distance: 33.7
drag, startPoint x: 151, startPoint y: 256, endPoint x: 240, endPoint y: 254, distance: 88.4
click at [240, 254] on div at bounding box center [189, 250] width 130 height 28
click at [130, 254] on div at bounding box center [189, 250] width 130 height 28
drag, startPoint x: 132, startPoint y: 252, endPoint x: 176, endPoint y: 249, distance: 44.6
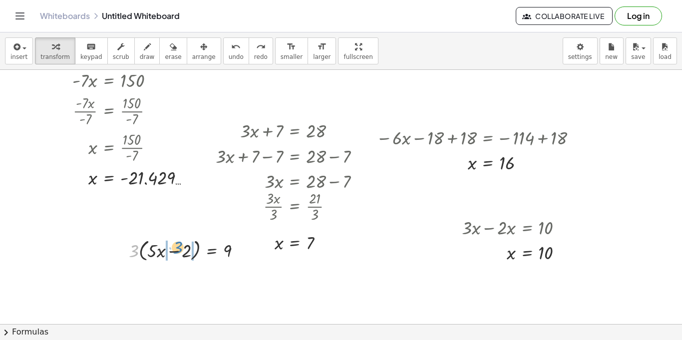
click at [176, 249] on div at bounding box center [189, 250] width 130 height 28
click at [184, 279] on div at bounding box center [189, 276] width 130 height 25
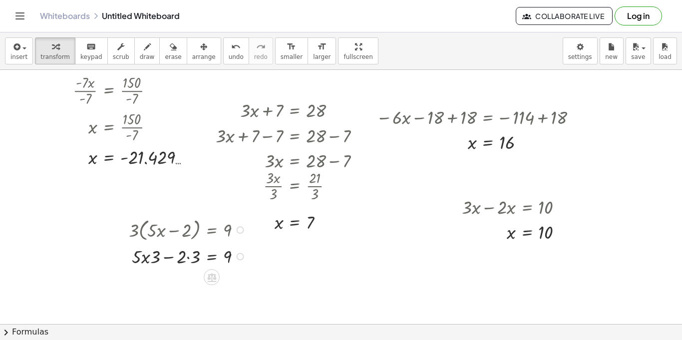
scroll to position [976, 0]
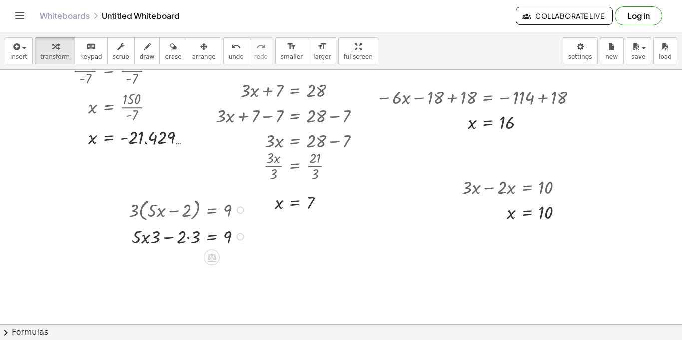
click at [189, 233] on div at bounding box center [189, 235] width 130 height 25
drag, startPoint x: 168, startPoint y: 260, endPoint x: 146, endPoint y: 257, distance: 22.2
drag, startPoint x: 200, startPoint y: 261, endPoint x: 249, endPoint y: 263, distance: 49.5
click at [249, 263] on div at bounding box center [189, 260] width 130 height 25
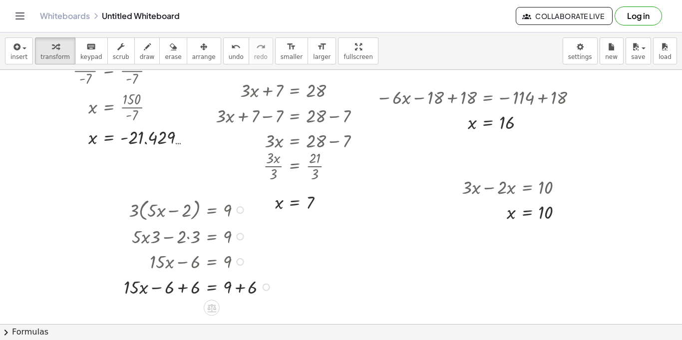
click at [182, 285] on div at bounding box center [199, 286] width 161 height 25
click at [239, 308] on div at bounding box center [199, 311] width 161 height 25
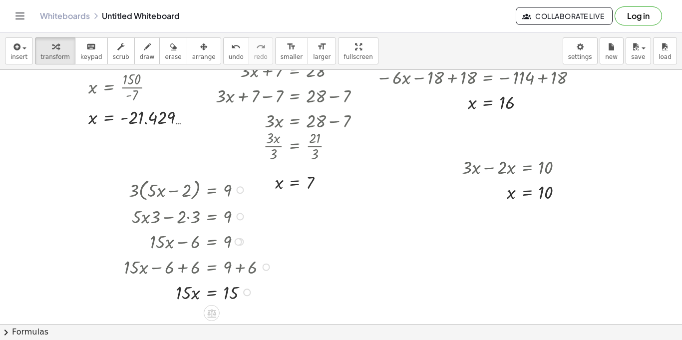
scroll to position [1017, 0]
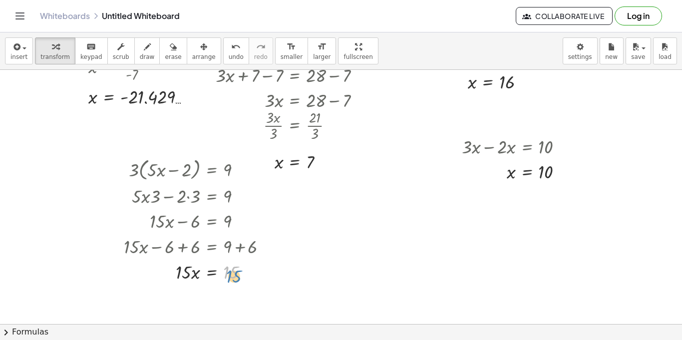
drag, startPoint x: 228, startPoint y: 275, endPoint x: 233, endPoint y: 279, distance: 6.0
click at [233, 279] on div at bounding box center [199, 271] width 161 height 25
drag, startPoint x: 185, startPoint y: 274, endPoint x: 236, endPoint y: 292, distance: 53.6
click at [186, 309] on div at bounding box center [199, 302] width 161 height 36
click at [227, 304] on div at bounding box center [199, 302] width 161 height 36
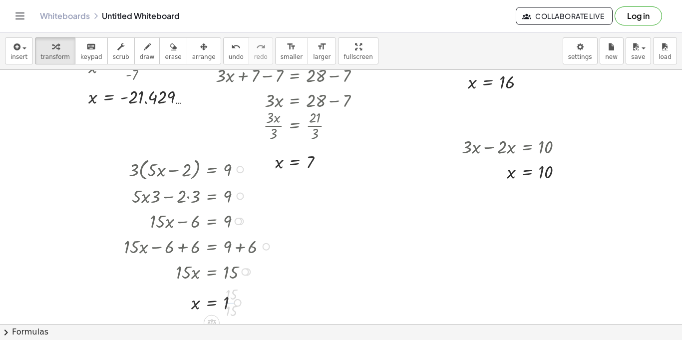
scroll to position [1037, 0]
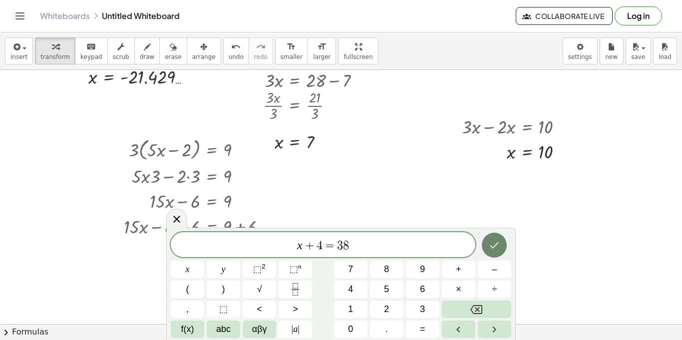
click at [501, 246] on button "Done" at bounding box center [494, 245] width 25 height 25
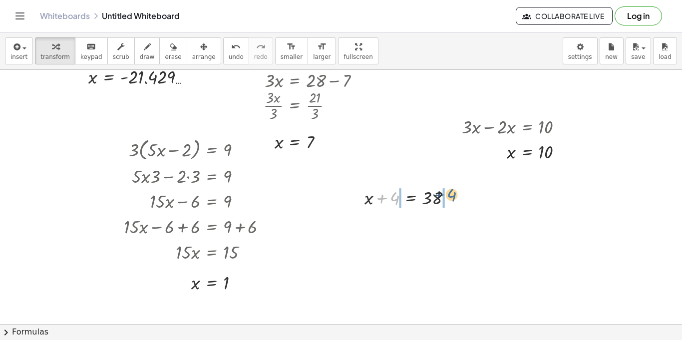
drag, startPoint x: 397, startPoint y: 200, endPoint x: 455, endPoint y: 196, distance: 58.0
click at [455, 196] on div at bounding box center [412, 196] width 105 height 25
click at [384, 217] on div at bounding box center [412, 222] width 157 height 25
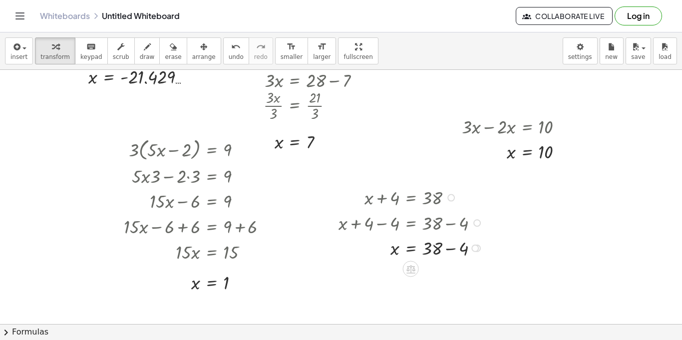
click at [453, 243] on div at bounding box center [412, 247] width 157 height 25
